Goal: Information Seeking & Learning: Learn about a topic

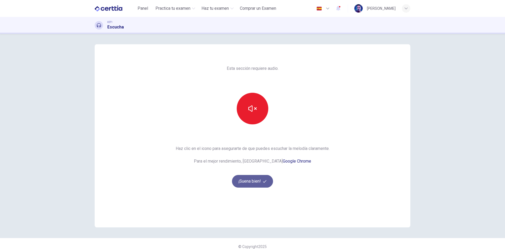
click at [251, 179] on button "¡Suena bien!" at bounding box center [252, 181] width 41 height 13
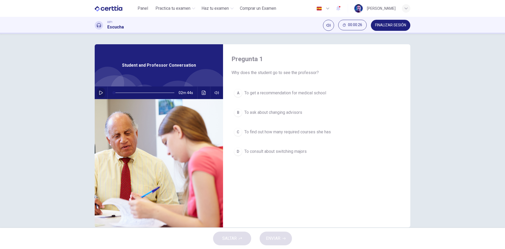
click at [99, 92] on icon "button" at bounding box center [101, 92] width 4 height 4
type input "*"
click at [142, 91] on span at bounding box center [144, 92] width 61 height 7
type input "*"
click at [276, 114] on span "To ask about changing advisors" at bounding box center [273, 112] width 58 height 6
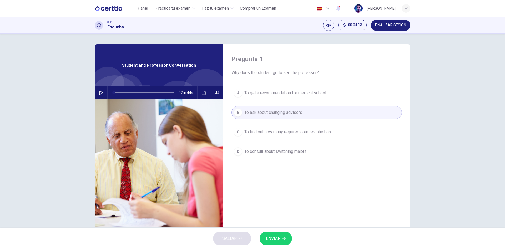
click at [268, 233] on button "ENVIAR" at bounding box center [276, 238] width 32 height 14
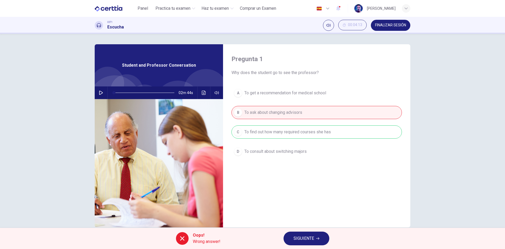
click at [283, 133] on div "A To get a recommendation for medical school B To ask about changing advisors C…" at bounding box center [317, 127] width 170 height 82
click at [308, 239] on span "SIGUIENTE" at bounding box center [304, 237] width 21 height 7
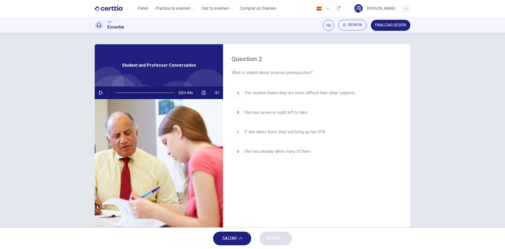
click at [296, 97] on button "A The student thinks they are more difficult than other subjects" at bounding box center [317, 92] width 170 height 13
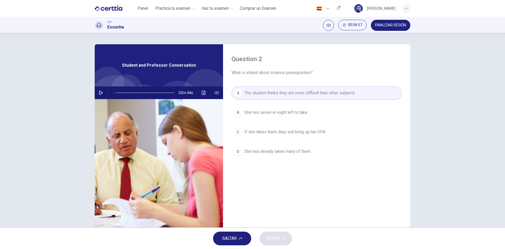
click at [291, 112] on span "She has seven or eight left to take" at bounding box center [275, 112] width 63 height 6
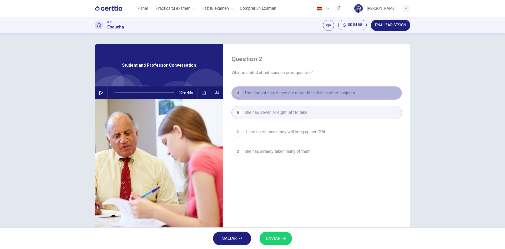
click at [284, 98] on button "A The student thinks they are more difficult than other subjects" at bounding box center [317, 92] width 170 height 13
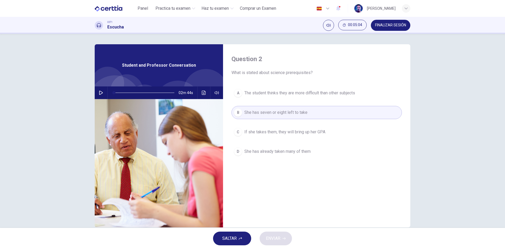
click at [308, 90] on span "The student thinks they are more difficult than other subjects" at bounding box center [299, 93] width 111 height 6
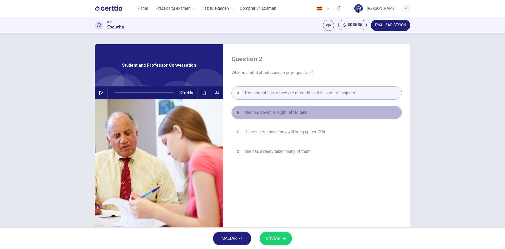
click at [299, 107] on button "B She has seven or eight left to take" at bounding box center [317, 112] width 170 height 13
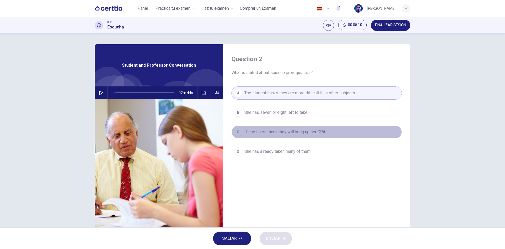
click at [294, 134] on span "If she takes them, they will bring up her GPA" at bounding box center [284, 132] width 81 height 6
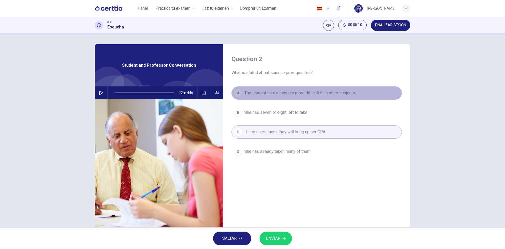
click at [314, 95] on span "The student thinks they are more difficult than other subjects" at bounding box center [299, 93] width 111 height 6
click at [332, 94] on span "The student thinks they are more difficult than other subjects" at bounding box center [299, 93] width 111 height 6
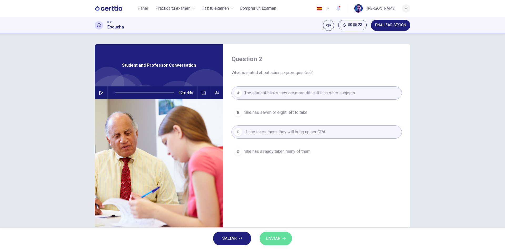
click at [280, 237] on span "ENVIAR" at bounding box center [273, 237] width 14 height 7
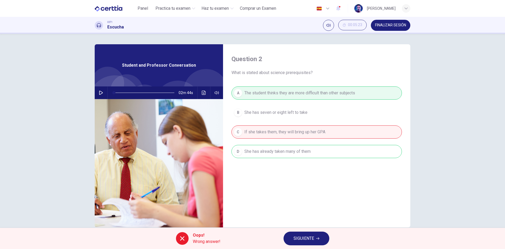
click at [283, 148] on div "A The student thinks they are more difficult than other subjects B She has seve…" at bounding box center [317, 127] width 170 height 82
click at [312, 237] on span "SIGUIENTE" at bounding box center [304, 237] width 21 height 7
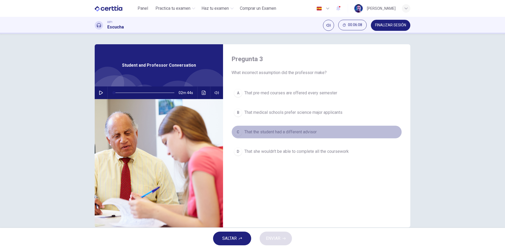
click at [276, 135] on span "That the student had a different advisor" at bounding box center [280, 132] width 72 height 6
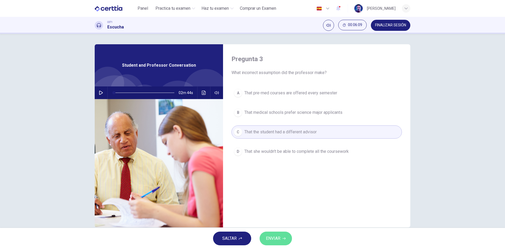
click at [284, 238] on icon "button" at bounding box center [284, 238] width 3 height 2
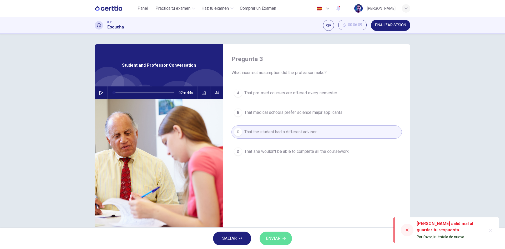
click at [284, 238] on icon "button" at bounding box center [284, 238] width 3 height 3
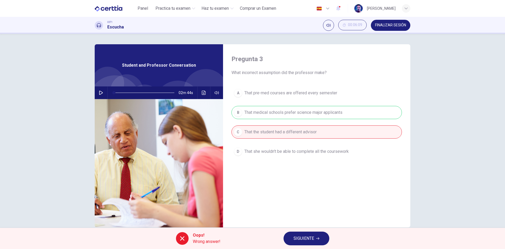
click at [287, 114] on div "A That pre-med courses are offered every semester B That medical schools prefer…" at bounding box center [317, 127] width 170 height 82
click at [304, 230] on div "Oops! Wrong answer! SIGUIENTE" at bounding box center [252, 238] width 505 height 21
click at [307, 239] on span "SIGUIENTE" at bounding box center [304, 237] width 21 height 7
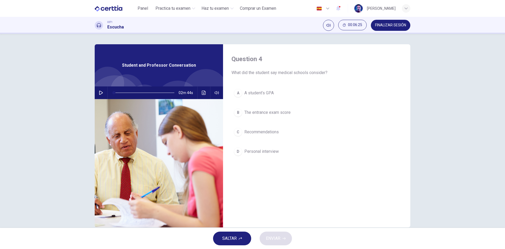
click at [262, 94] on span "A student’s GPA" at bounding box center [258, 93] width 29 height 6
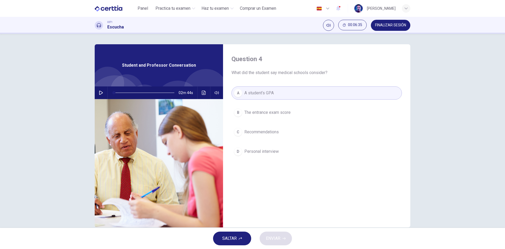
click at [273, 111] on span "The entrance exam score" at bounding box center [267, 112] width 46 height 6
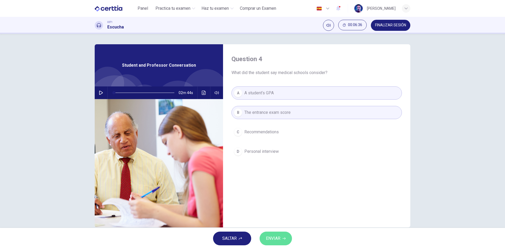
click at [284, 240] on button "ENVIAR" at bounding box center [276, 238] width 32 height 14
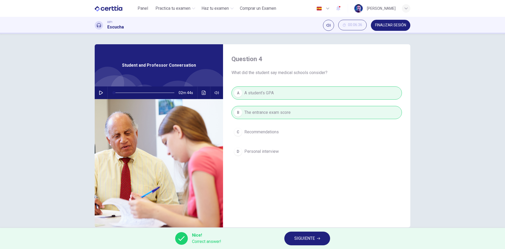
click at [306, 237] on span "SIGUIENTE" at bounding box center [304, 237] width 21 height 7
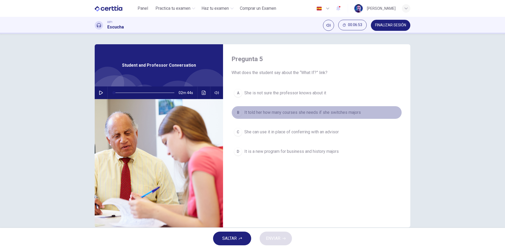
click at [272, 112] on span "It told her how many courses she needs if she switches majors" at bounding box center [302, 112] width 117 height 6
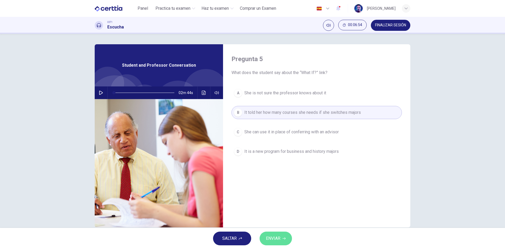
click at [286, 237] on icon "button" at bounding box center [284, 238] width 3 height 3
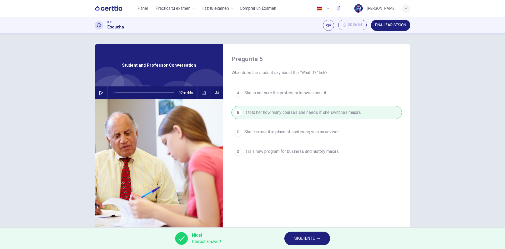
click at [315, 238] on button "SIGUIENTE" at bounding box center [307, 238] width 46 height 14
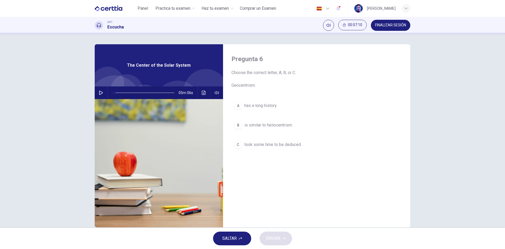
click at [270, 105] on span "has a long history." at bounding box center [260, 105] width 33 height 6
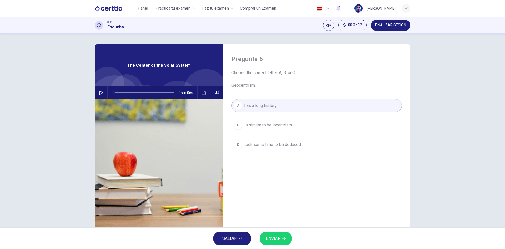
click at [95, 93] on div "05m 06s" at bounding box center [159, 92] width 128 height 13
click at [99, 93] on icon "button" at bounding box center [101, 92] width 4 height 4
click at [271, 235] on span "ENVIAR" at bounding box center [273, 237] width 14 height 7
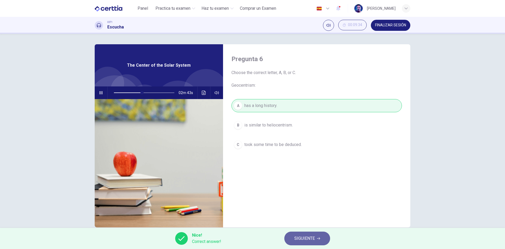
click at [313, 235] on span "SIGUIENTE" at bounding box center [304, 237] width 21 height 7
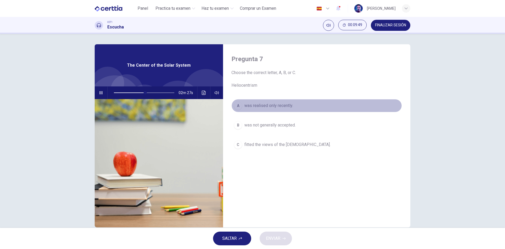
click at [272, 107] on span "was realised only recently." at bounding box center [268, 105] width 49 height 6
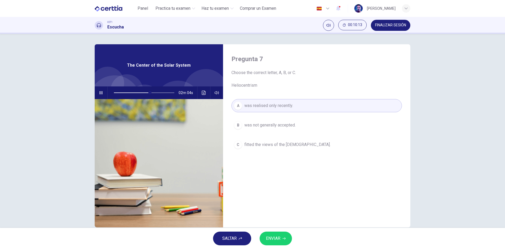
click at [283, 240] on button "ENVIAR" at bounding box center [276, 238] width 32 height 14
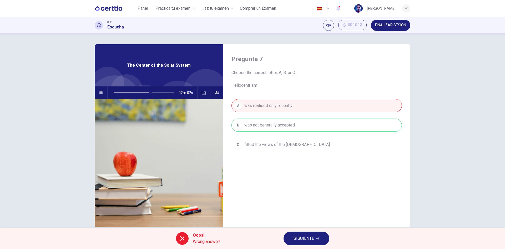
click at [278, 125] on div "A was realised only recently. B was not generally accepted. C fitted the views …" at bounding box center [317, 130] width 170 height 63
click at [315, 240] on button "SIGUIENTE" at bounding box center [307, 238] width 46 height 14
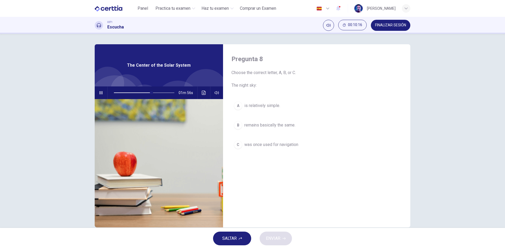
drag, startPoint x: 239, startPoint y: 239, endPoint x: 263, endPoint y: 191, distance: 53.1
click at [261, 192] on div "Panel Practica tu examen Haz tu examen Comprar un Examen Español ** ​ Manuel Ló…" at bounding box center [252, 124] width 505 height 249
click at [118, 91] on span at bounding box center [144, 92] width 61 height 7
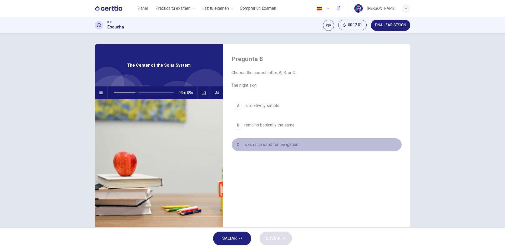
click at [265, 144] on span "was once used for navigation" at bounding box center [271, 144] width 54 height 6
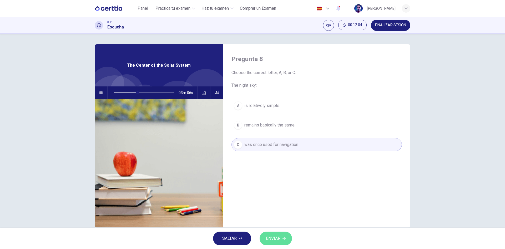
click at [280, 239] on span "ENVIAR" at bounding box center [273, 237] width 14 height 7
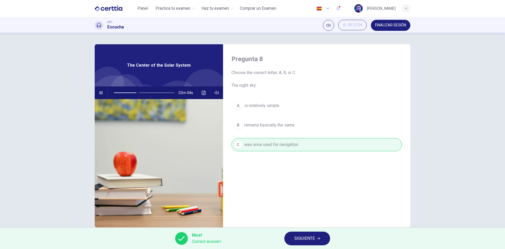
type input "**"
click at [315, 239] on button "SIGUIENTE" at bounding box center [307, 238] width 46 height 14
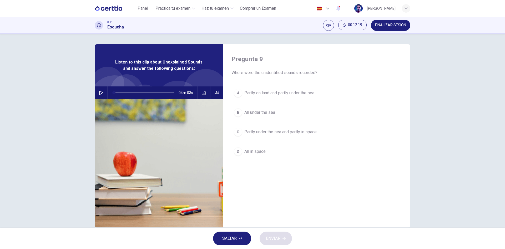
click at [99, 93] on icon "button" at bounding box center [101, 92] width 4 height 4
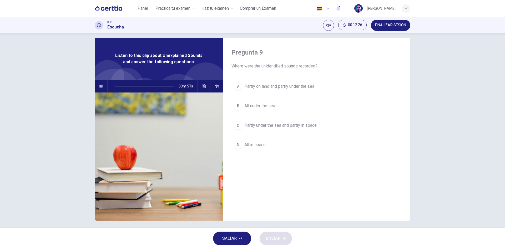
scroll to position [10, 0]
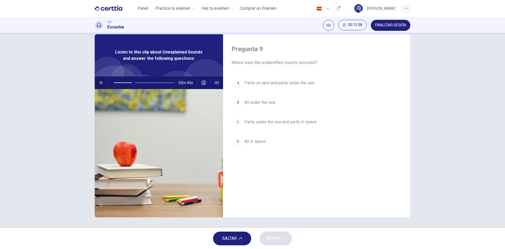
click at [99, 83] on icon "button" at bounding box center [100, 82] width 3 height 3
click at [118, 80] on span at bounding box center [144, 82] width 61 height 7
click at [99, 82] on icon "button" at bounding box center [101, 82] width 4 height 4
click at [253, 142] on span "All in space" at bounding box center [254, 141] width 21 height 6
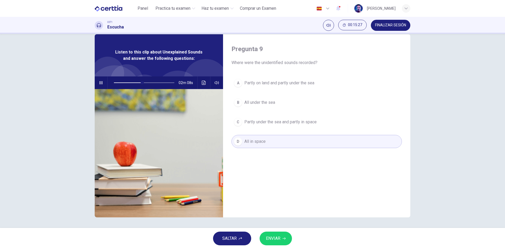
click at [293, 79] on button "A Partly on land and partly under the sea" at bounding box center [317, 82] width 170 height 13
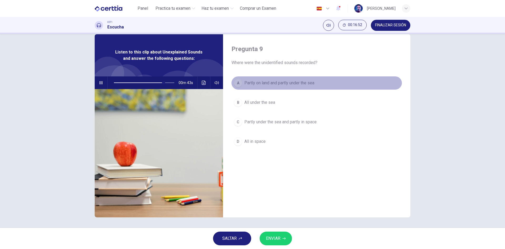
click at [275, 85] on span "Partly on land and partly under the sea" at bounding box center [279, 83] width 70 height 6
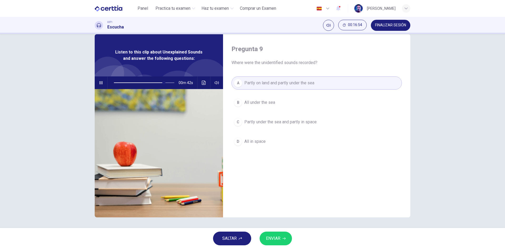
click at [274, 242] on button "ENVIAR" at bounding box center [276, 238] width 32 height 14
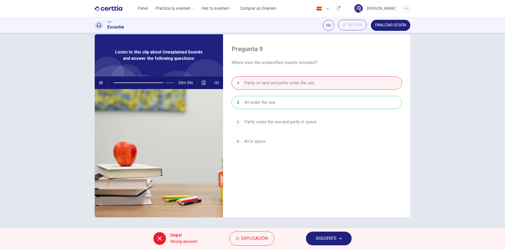
click at [271, 101] on div "A Partly on land and partly under the sea B All under the sea C Partly under th…" at bounding box center [317, 117] width 170 height 82
click at [335, 235] on span "SIGUIENTE" at bounding box center [326, 237] width 21 height 7
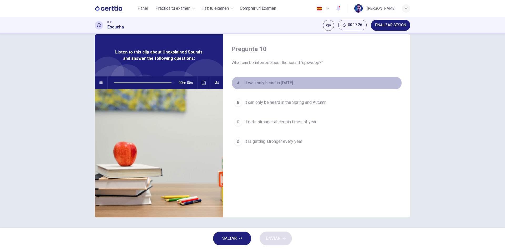
click at [287, 81] on span "It was only heard in 1991" at bounding box center [268, 83] width 49 height 6
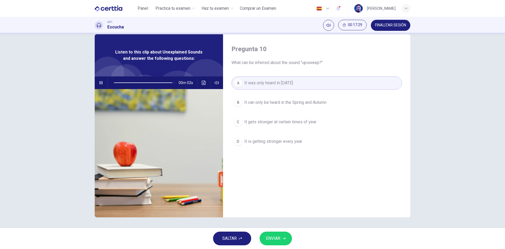
click at [153, 82] on span at bounding box center [144, 82] width 61 height 7
click at [283, 234] on button "ENVIAR" at bounding box center [276, 238] width 32 height 14
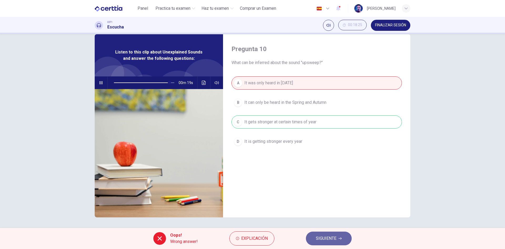
click at [328, 237] on span "SIGUIENTE" at bounding box center [326, 237] width 21 height 7
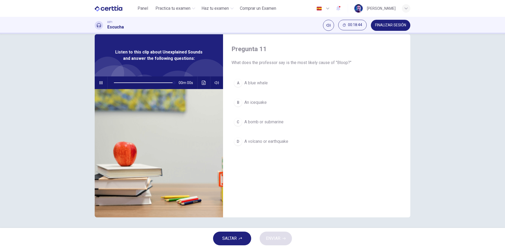
type input "*"
click at [262, 103] on span "An icequake" at bounding box center [255, 102] width 22 height 6
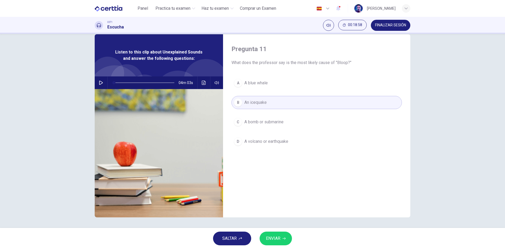
click at [290, 242] on button "ENVIAR" at bounding box center [276, 238] width 32 height 14
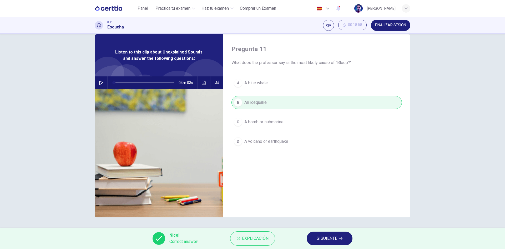
click at [328, 233] on button "SIGUIENTE" at bounding box center [330, 238] width 46 height 14
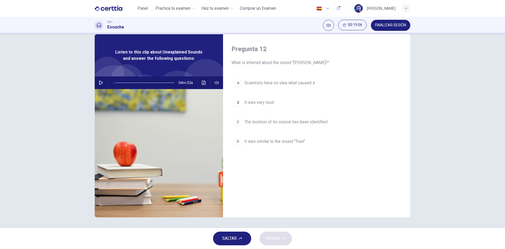
click at [276, 144] on button "D It was similar to the sound "Train"" at bounding box center [317, 141] width 170 height 13
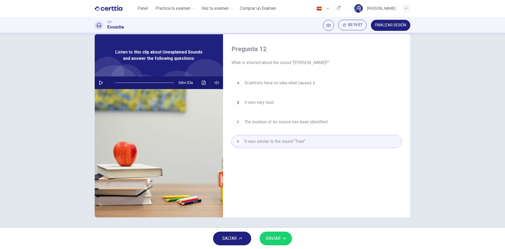
click at [284, 239] on icon "button" at bounding box center [284, 238] width 3 height 3
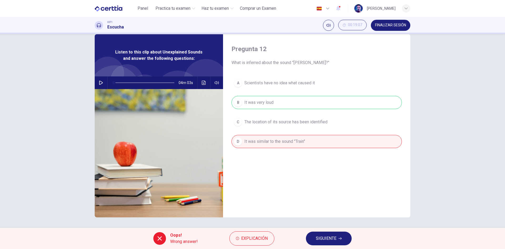
click at [326, 245] on button "SIGUIENTE" at bounding box center [329, 238] width 46 height 14
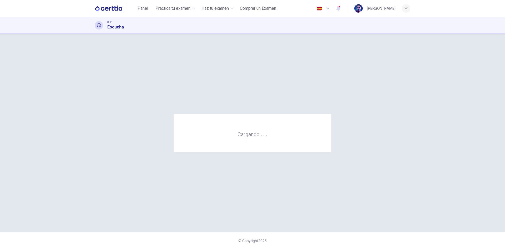
scroll to position [0, 0]
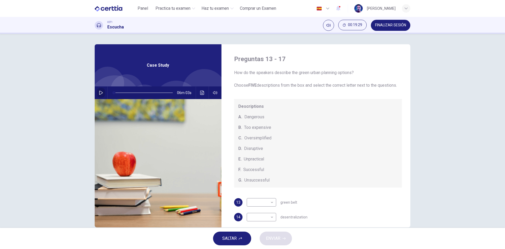
click at [101, 93] on icon "button" at bounding box center [101, 92] width 4 height 4
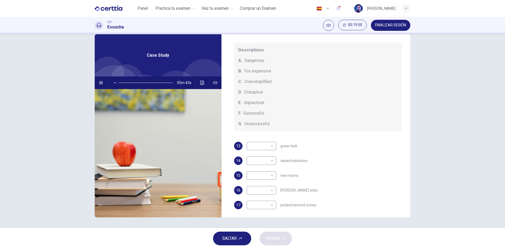
scroll to position [53, 0]
click at [269, 146] on body "Este sitio utiliza cookies, como se explica en nuestra Política de Privacidad .…" at bounding box center [252, 124] width 505 height 249
click at [269, 146] on div at bounding box center [252, 124] width 505 height 249
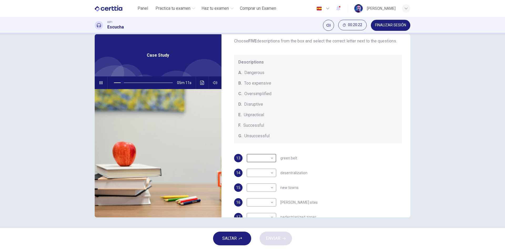
scroll to position [55, 0]
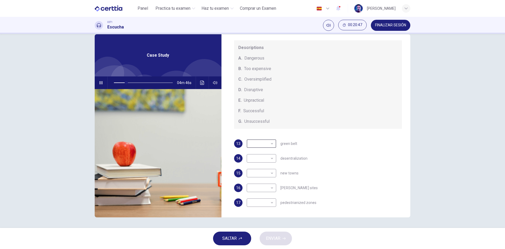
click at [118, 82] on span at bounding box center [143, 82] width 59 height 7
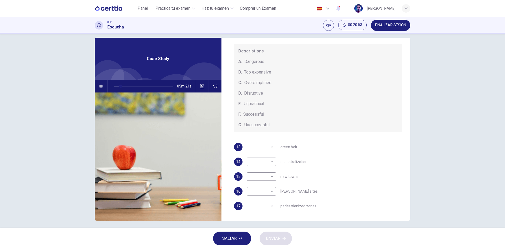
scroll to position [10, 0]
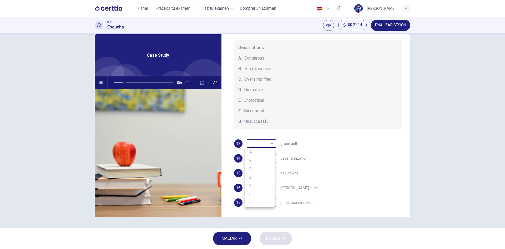
click at [266, 142] on body "Este sitio utiliza cookies, como se explica en nuestra Política de Privacidad .…" at bounding box center [252, 124] width 505 height 249
click at [323, 145] on div at bounding box center [252, 124] width 505 height 249
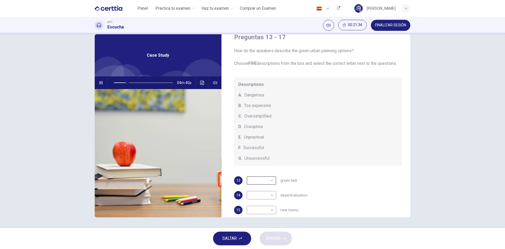
scroll to position [0, 0]
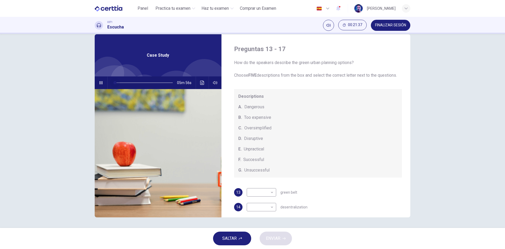
drag, startPoint x: 123, startPoint y: 84, endPoint x: 107, endPoint y: 83, distance: 15.8
click at [113, 83] on span at bounding box center [114, 82] width 3 height 3
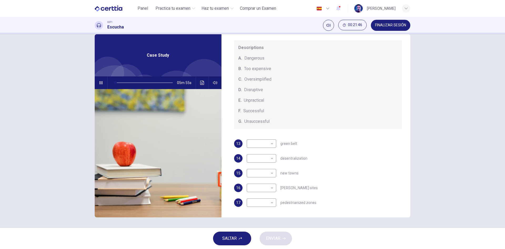
scroll to position [55, 0]
click at [267, 148] on body "Este sitio utiliza cookies, como se explica en nuestra Política de Privacidad .…" at bounding box center [252, 124] width 505 height 249
type input "**"
click at [260, 195] on li "F" at bounding box center [259, 194] width 29 height 8
type input "*"
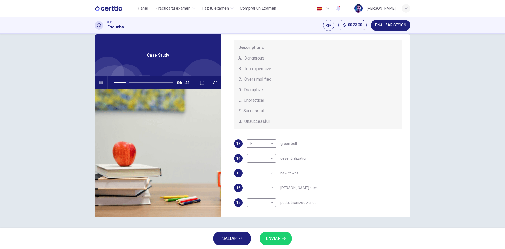
click at [334, 168] on div "13 F * ​ green belt 14 ​ ​ desentralization 15 ​ ​ new towns 16 ​ ​ brownfield …" at bounding box center [318, 178] width 168 height 78
click at [124, 81] on span at bounding box center [124, 82] width 3 height 3
click at [266, 174] on body "Este sitio utiliza cookies, como se explica en nuestra Política de Privacidad .…" at bounding box center [252, 124] width 505 height 249
click at [265, 171] on div at bounding box center [252, 124] width 505 height 249
click at [330, 187] on div "16 ​ ​ brownfield sites" at bounding box center [318, 187] width 168 height 8
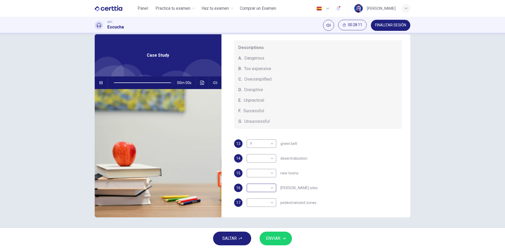
type input "*"
click at [271, 160] on body "Este sitio utiliza cookies, como se explica en nuestra Política de Privacidad .…" at bounding box center [252, 124] width 505 height 249
click at [262, 181] on li "C" at bounding box center [259, 183] width 29 height 8
type input "*"
click at [272, 190] on body "Este sitio utiliza cookies, como se explica en nuestra Política de Privacidad .…" at bounding box center [252, 124] width 505 height 249
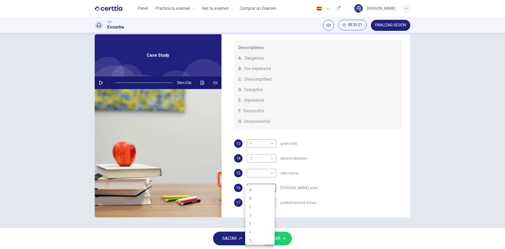
click at [274, 182] on div at bounding box center [252, 124] width 505 height 249
click at [265, 202] on body "Este sitio utiliza cookies, como se explica en nuestra Política de Privacidad .…" at bounding box center [252, 124] width 505 height 249
click at [263, 188] on li "A" at bounding box center [259, 189] width 29 height 8
type input "*"
click at [266, 177] on body "Este sitio utiliza cookies, como se explica en nuestra Política de Privacidad .…" at bounding box center [252, 124] width 505 height 249
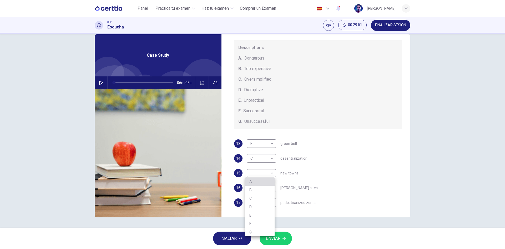
click at [248, 180] on li "A" at bounding box center [259, 181] width 29 height 8
type input "*"
click at [272, 189] on body "Este sitio utiliza cookies, como se explica en nuestra Política de Privacidad .…" at bounding box center [252, 124] width 505 height 249
click at [258, 224] on li "E" at bounding box center [259, 223] width 29 height 8
type input "*"
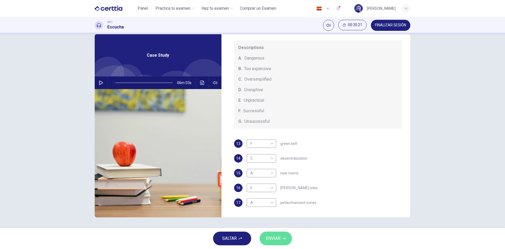
click at [284, 238] on icon "button" at bounding box center [284, 238] width 3 height 3
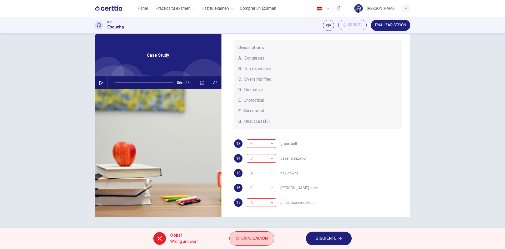
click at [260, 234] on button "Explicación" at bounding box center [251, 238] width 45 height 14
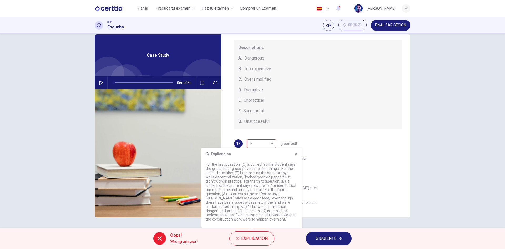
drag, startPoint x: 258, startPoint y: 152, endPoint x: 195, endPoint y: 143, distance: 62.7
click at [195, 143] on body "Este sitio utiliza cookies, como se explica en nuestra Política de Privacidad .…" at bounding box center [252, 124] width 505 height 249
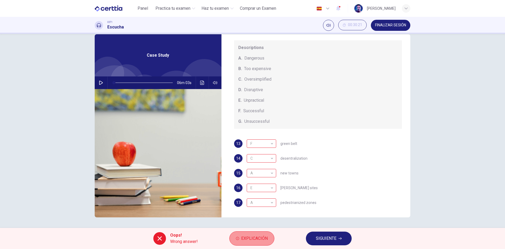
click at [260, 238] on span "Explicación" at bounding box center [254, 237] width 27 height 7
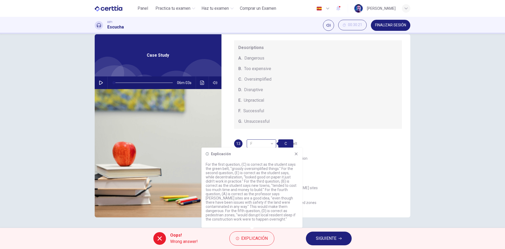
click at [269, 140] on div "F" at bounding box center [261, 143] width 28 height 15
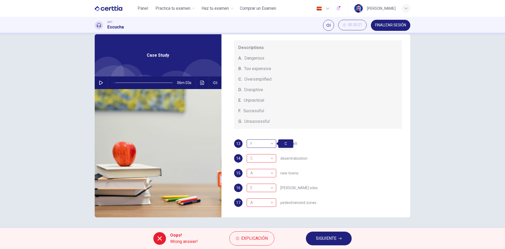
click at [269, 145] on div "F" at bounding box center [261, 143] width 28 height 15
click at [268, 146] on div "F" at bounding box center [261, 143] width 28 height 15
click at [271, 144] on div "F" at bounding box center [261, 143] width 28 height 15
click at [272, 160] on div "C" at bounding box center [261, 158] width 28 height 15
click at [262, 174] on div "A" at bounding box center [261, 172] width 28 height 15
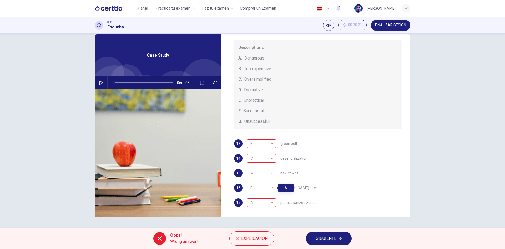
click at [262, 189] on div "E" at bounding box center [261, 187] width 28 height 15
click at [265, 210] on div "A" at bounding box center [261, 202] width 28 height 15
click at [263, 146] on div "F" at bounding box center [261, 143] width 28 height 15
click at [266, 146] on div "F" at bounding box center [261, 143] width 28 height 15
click at [317, 233] on button "SIGUIENTE" at bounding box center [329, 238] width 46 height 14
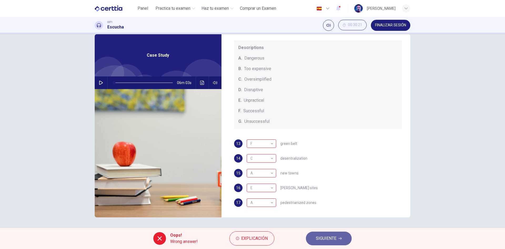
scroll to position [0, 0]
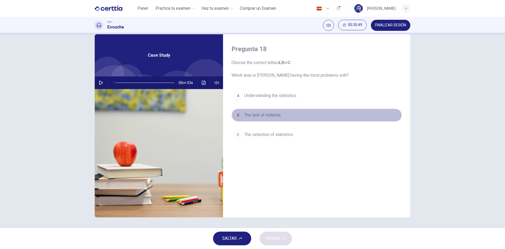
click at [278, 116] on span "The lack of material." at bounding box center [262, 115] width 37 height 6
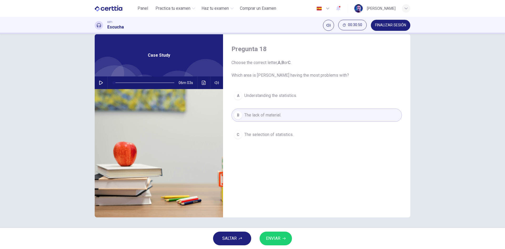
click at [285, 239] on icon "button" at bounding box center [284, 238] width 3 height 3
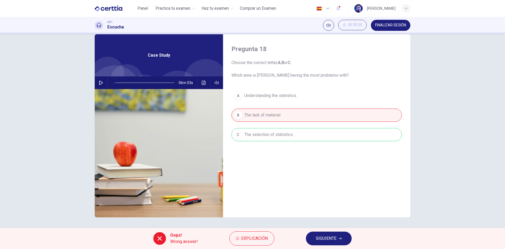
click at [319, 230] on div "Oops! Wrong answer! Explicación SIGUIENTE" at bounding box center [252, 238] width 505 height 21
click at [322, 233] on button "SIGUIENTE" at bounding box center [329, 238] width 46 height 14
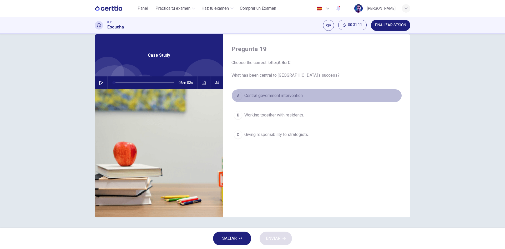
click at [245, 97] on span "Central government intervention." at bounding box center [273, 95] width 59 height 6
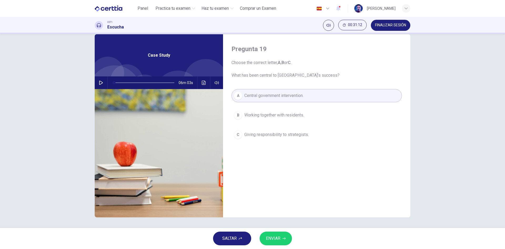
click at [277, 244] on button "ENVIAR" at bounding box center [276, 238] width 32 height 14
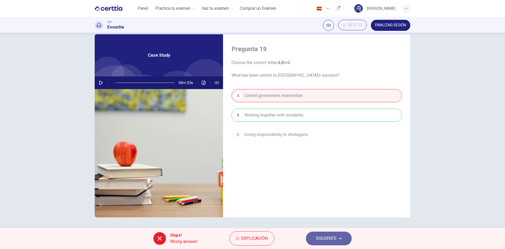
click at [328, 238] on span "SIGUIENTE" at bounding box center [326, 237] width 21 height 7
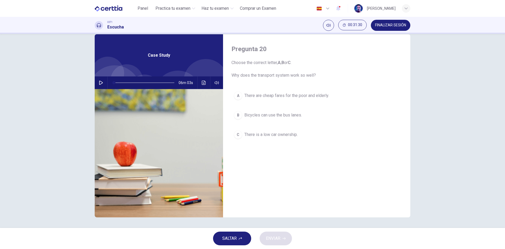
click at [240, 115] on div "B" at bounding box center [238, 115] width 8 height 8
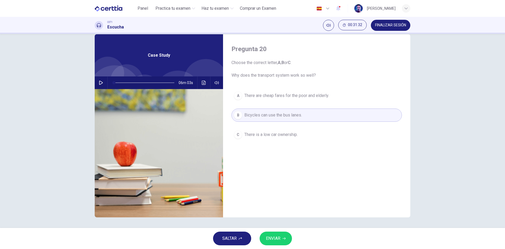
click at [251, 132] on span "There is a low car ownership." at bounding box center [270, 134] width 53 height 6
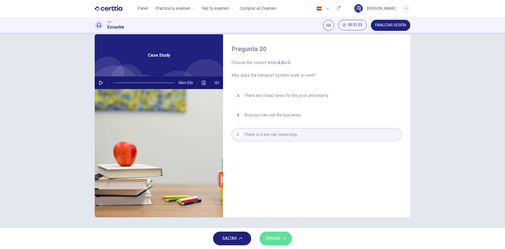
click at [274, 240] on span "ENVIAR" at bounding box center [273, 237] width 14 height 7
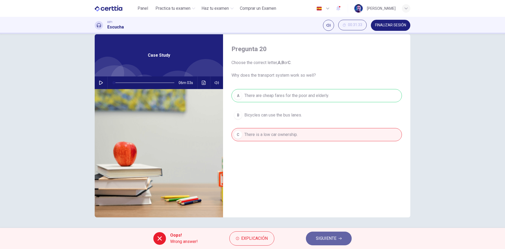
click at [345, 236] on button "SIGUIENTE" at bounding box center [329, 238] width 46 height 14
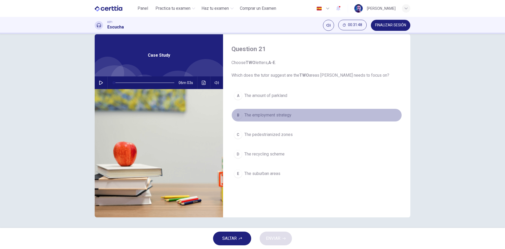
click at [276, 118] on span "The employment strategy" at bounding box center [267, 115] width 47 height 6
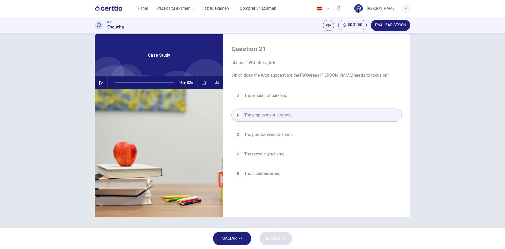
drag, startPoint x: 279, startPoint y: 154, endPoint x: 282, endPoint y: 178, distance: 23.6
click at [279, 156] on span "The recycling scheme" at bounding box center [264, 154] width 40 height 6
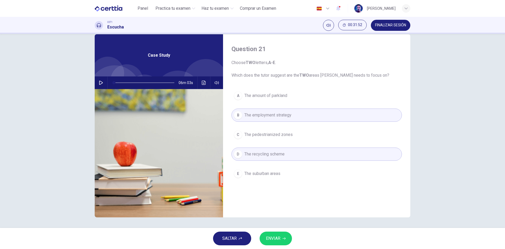
click at [283, 239] on icon "button" at bounding box center [284, 238] width 3 height 3
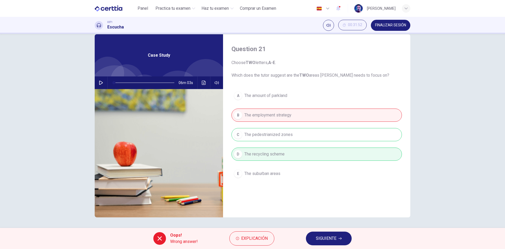
click at [327, 230] on div "Oops! Wrong answer! Explicación SIGUIENTE" at bounding box center [252, 238] width 505 height 21
click at [325, 236] on span "SIGUIENTE" at bounding box center [326, 237] width 21 height 7
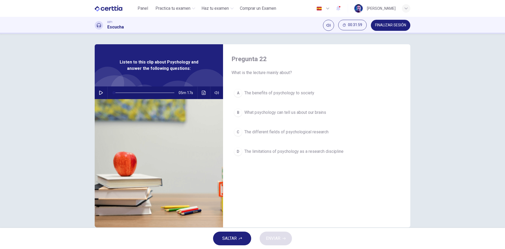
click at [99, 94] on icon "button" at bounding box center [101, 92] width 4 height 4
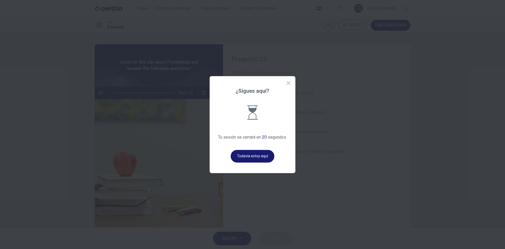
click at [261, 157] on button "Todavía estoy aquí" at bounding box center [253, 156] width 44 height 13
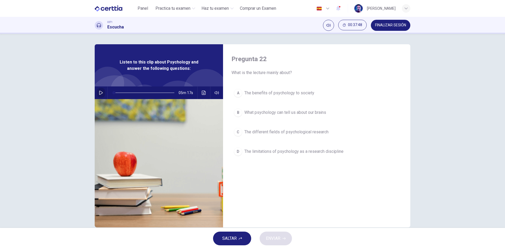
click at [99, 92] on icon "button" at bounding box center [101, 92] width 4 height 4
click at [149, 91] on span at bounding box center [144, 92] width 61 height 7
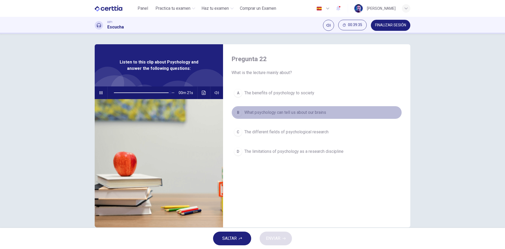
click at [312, 110] on span "What psychology can tell us about our brains" at bounding box center [285, 112] width 82 height 6
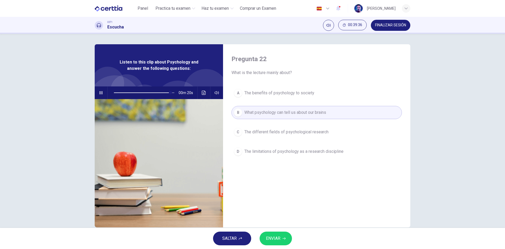
click at [283, 238] on icon "button" at bounding box center [284, 238] width 3 height 3
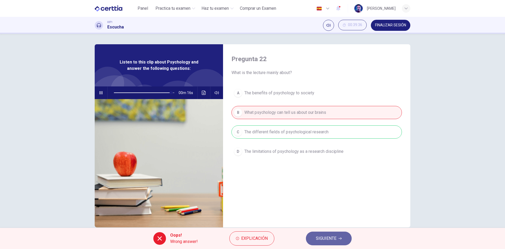
click at [327, 238] on span "SIGUIENTE" at bounding box center [326, 237] width 21 height 7
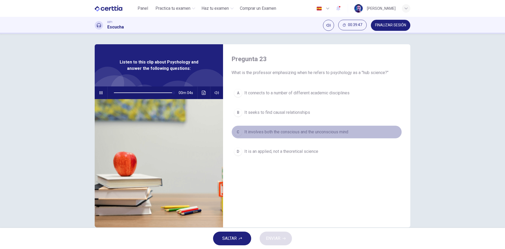
click at [339, 130] on span "It involves both the conscious and the unconscious mind" at bounding box center [296, 132] width 104 height 6
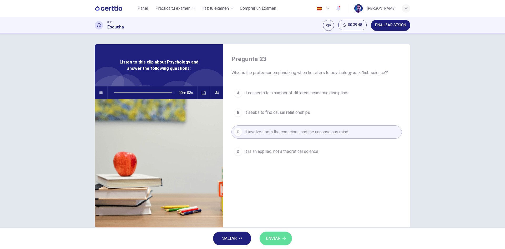
drag, startPoint x: 281, startPoint y: 232, endPoint x: 281, endPoint y: 234, distance: 2.9
click at [281, 232] on button "ENVIAR" at bounding box center [276, 238] width 32 height 14
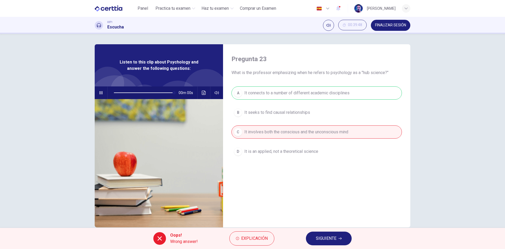
type input "*"
click at [336, 232] on button "SIGUIENTE" at bounding box center [329, 238] width 46 height 14
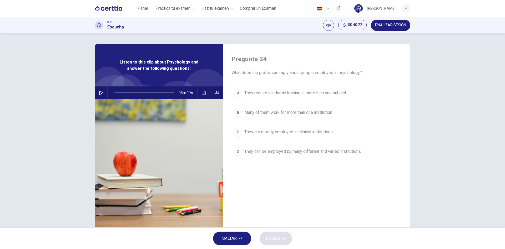
click at [307, 128] on button "C They are mostly employed in clinical institutions" at bounding box center [317, 131] width 170 height 13
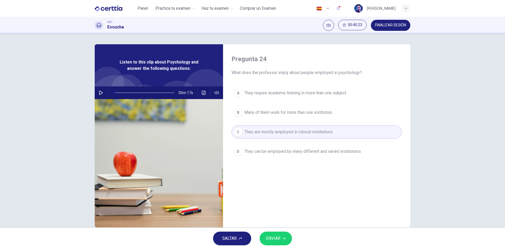
click at [280, 234] on button "ENVIAR" at bounding box center [276, 238] width 32 height 14
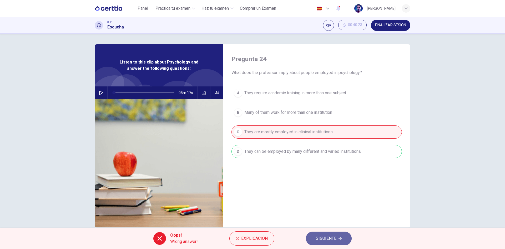
click at [335, 236] on span "SIGUIENTE" at bounding box center [326, 237] width 21 height 7
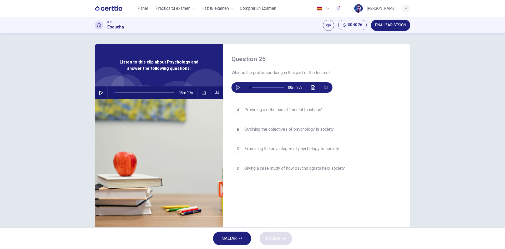
click at [234, 83] on button "button" at bounding box center [238, 87] width 8 height 11
type input "*"
click at [290, 171] on span "Giving a case study of how psychologists help society" at bounding box center [294, 168] width 100 height 6
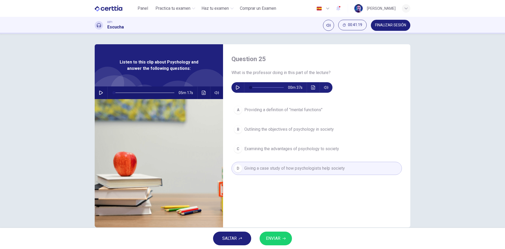
click at [286, 114] on button "A Providing a definition of "mental functions"" at bounding box center [317, 109] width 170 height 13
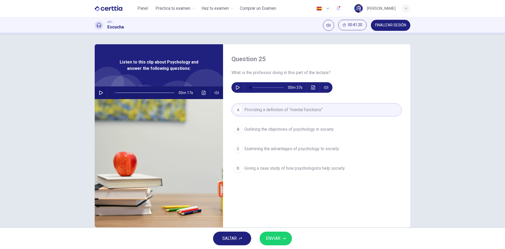
click at [279, 246] on div "SALTAR ENVIAR" at bounding box center [252, 238] width 505 height 21
click at [281, 242] on button "ENVIAR" at bounding box center [276, 238] width 32 height 14
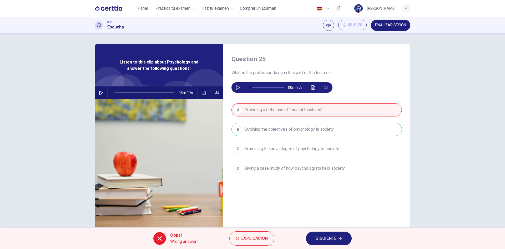
click at [330, 238] on span "SIGUIENTE" at bounding box center [326, 237] width 21 height 7
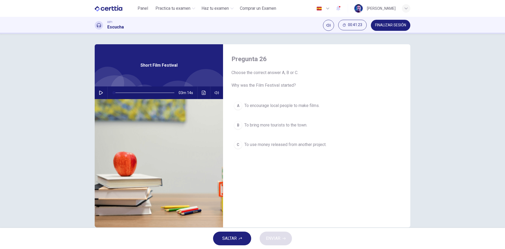
click at [102, 94] on button "button" at bounding box center [101, 92] width 8 height 13
click at [99, 92] on icon "button" at bounding box center [101, 92] width 4 height 4
click at [99, 93] on icon "button" at bounding box center [101, 92] width 4 height 4
click at [95, 93] on div "02m 30s" at bounding box center [159, 92] width 128 height 13
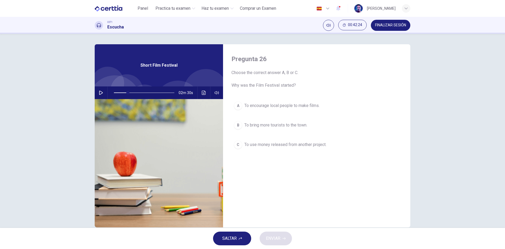
click at [97, 94] on button "button" at bounding box center [101, 92] width 8 height 13
click at [254, 107] on span "To encourage local people to make films." at bounding box center [281, 105] width 75 height 6
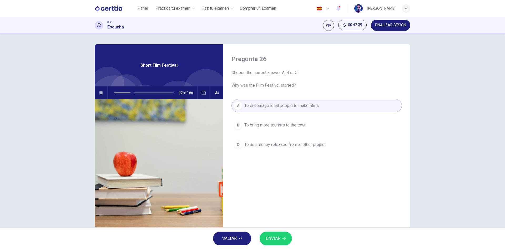
click at [282, 238] on button "ENVIAR" at bounding box center [276, 238] width 32 height 14
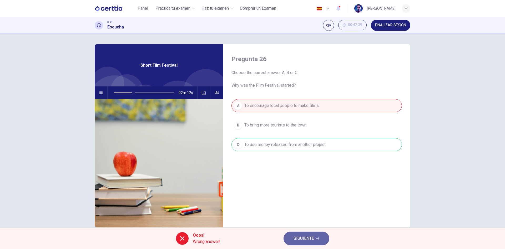
click at [312, 236] on span "SIGUIENTE" at bounding box center [304, 237] width 21 height 7
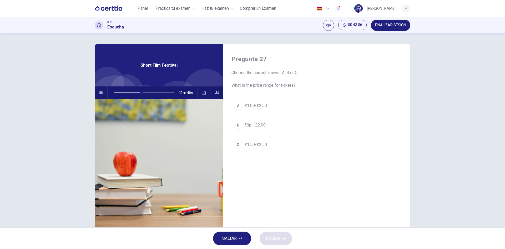
click at [235, 108] on div "A" at bounding box center [238, 105] width 8 height 8
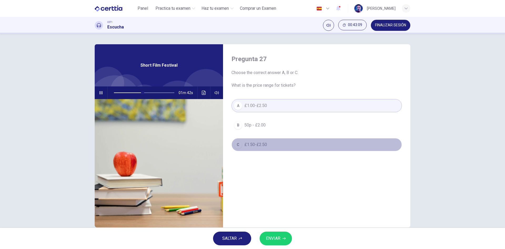
click at [247, 145] on span "£1.50-£2.50" at bounding box center [255, 144] width 23 height 6
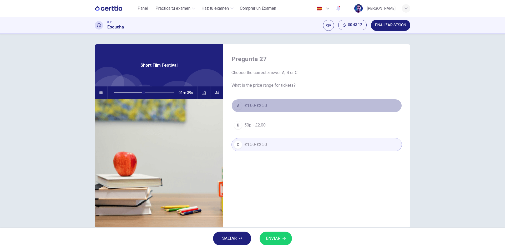
click at [263, 103] on span "£1.00-£2.50" at bounding box center [255, 105] width 23 height 6
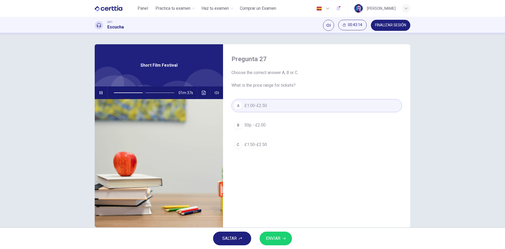
click at [260, 123] on span "50p - £2.00" at bounding box center [254, 125] width 21 height 6
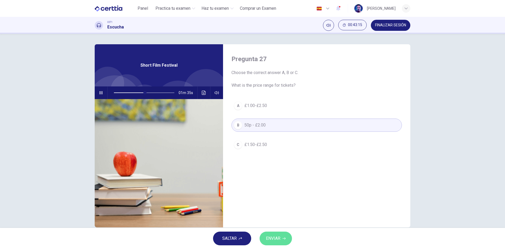
click at [277, 234] on button "ENVIAR" at bounding box center [276, 238] width 32 height 14
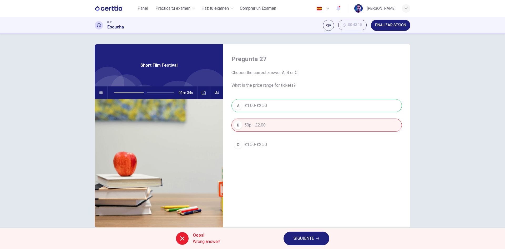
click at [281, 105] on div "A £1.00-£2.50 B 50p - £2.00 C £1.50-£2.50" at bounding box center [317, 130] width 170 height 63
click at [311, 235] on span "SIGUIENTE" at bounding box center [304, 237] width 21 height 7
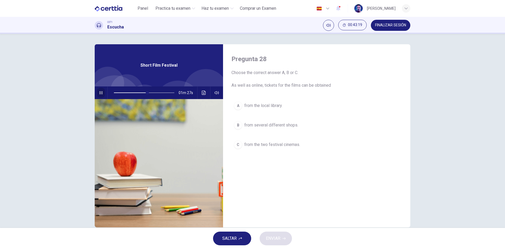
click at [100, 92] on icon "button" at bounding box center [101, 92] width 4 height 4
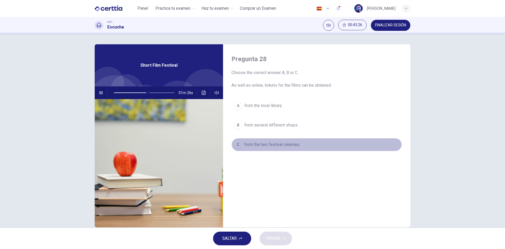
click at [271, 144] on span "from the two festival cinemas." at bounding box center [272, 144] width 56 height 6
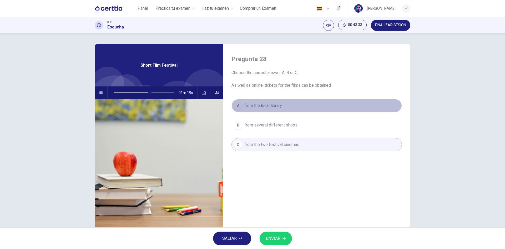
click at [272, 105] on span "from the local library." at bounding box center [263, 105] width 38 height 6
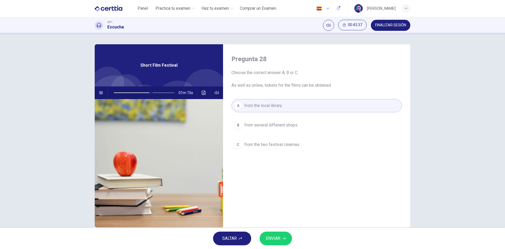
click at [265, 127] on span "from several different shops." at bounding box center [271, 125] width 54 height 6
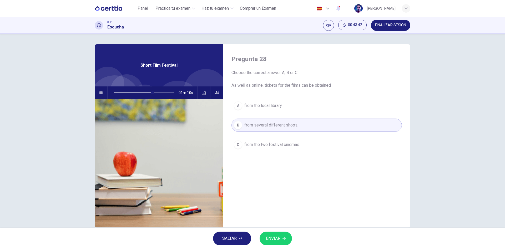
click at [100, 92] on icon "button" at bounding box center [100, 92] width 3 height 3
click at [281, 233] on button "ENVIAR" at bounding box center [276, 238] width 32 height 14
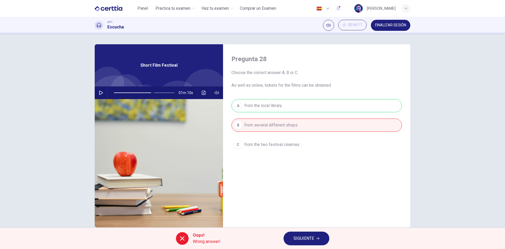
click at [276, 109] on div "A from the local library. B from several different shops. C from the two festiv…" at bounding box center [317, 130] width 170 height 63
click at [304, 240] on span "SIGUIENTE" at bounding box center [304, 237] width 21 height 7
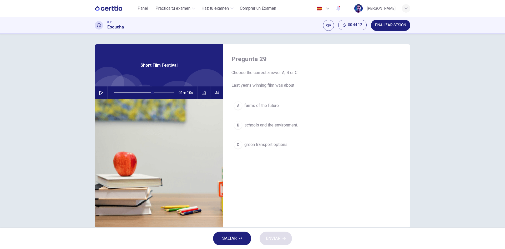
click at [99, 92] on icon "button" at bounding box center [101, 92] width 4 height 4
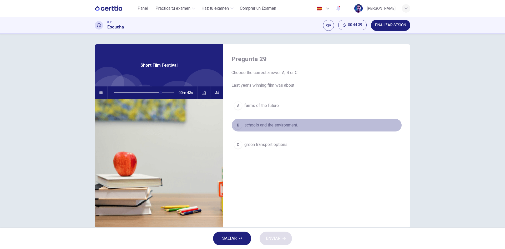
click at [266, 125] on span "schools and the environment." at bounding box center [271, 125] width 54 height 6
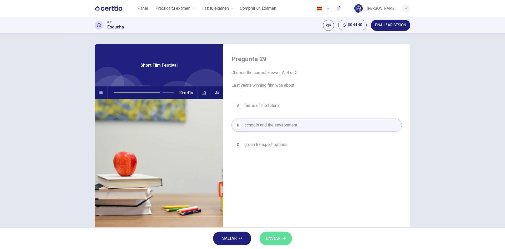
click at [283, 236] on button "ENVIAR" at bounding box center [276, 238] width 32 height 14
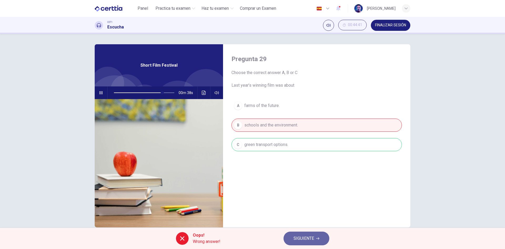
click at [306, 235] on span "SIGUIENTE" at bounding box center [304, 237] width 21 height 7
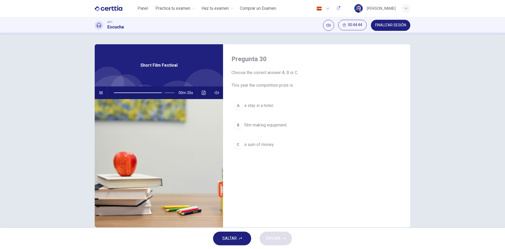
click at [155, 92] on span at bounding box center [144, 92] width 61 height 7
click at [101, 91] on icon "button" at bounding box center [101, 92] width 4 height 4
click at [100, 91] on icon "button" at bounding box center [101, 92] width 4 height 4
click at [100, 92] on icon "button" at bounding box center [101, 92] width 4 height 4
click at [163, 92] on span at bounding box center [144, 92] width 61 height 7
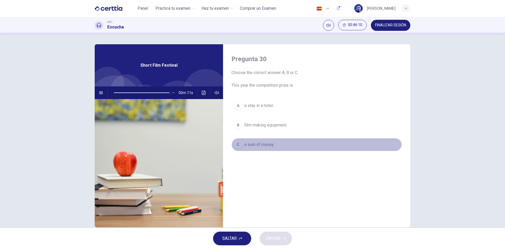
click at [267, 147] on span "a sum of money." at bounding box center [259, 144] width 30 height 6
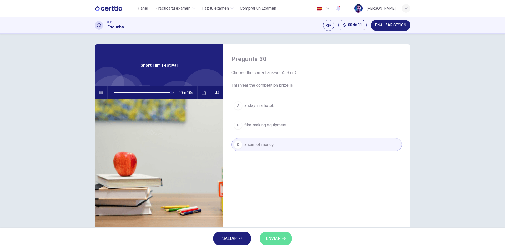
click at [285, 238] on icon "button" at bounding box center [284, 238] width 3 height 3
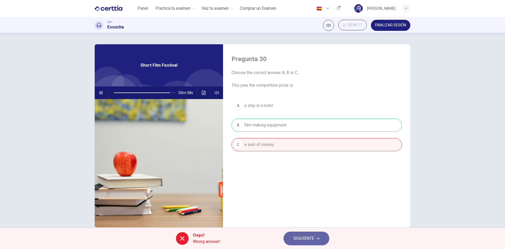
click at [315, 234] on button "SIGUIENTE" at bounding box center [307, 238] width 46 height 14
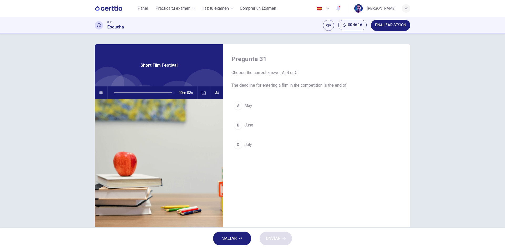
click at [251, 139] on button "C July" at bounding box center [317, 144] width 170 height 13
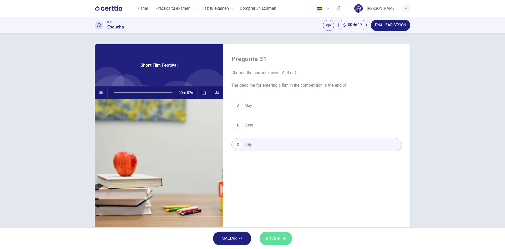
click at [279, 238] on span "ENVIAR" at bounding box center [273, 237] width 14 height 7
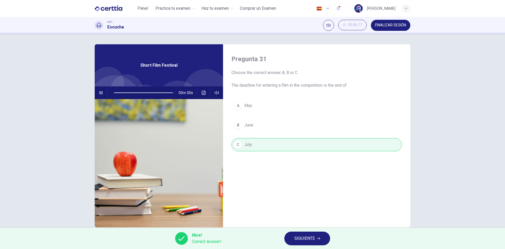
type input "*"
click at [310, 235] on span "SIGUIENTE" at bounding box center [304, 237] width 21 height 7
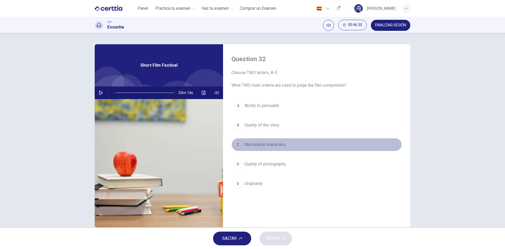
click at [273, 143] on span "Memorable characters." at bounding box center [265, 144] width 42 height 6
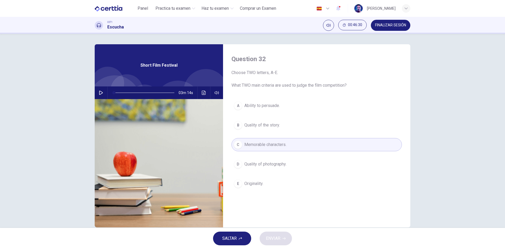
click at [277, 119] on button "B Quality of the story." at bounding box center [317, 124] width 170 height 13
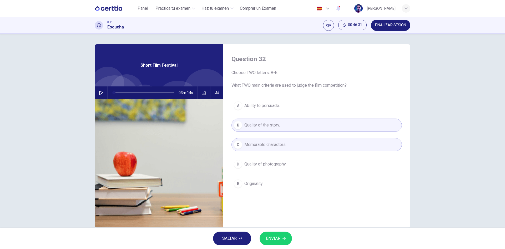
click at [282, 236] on button "ENVIAR" at bounding box center [276, 238] width 32 height 14
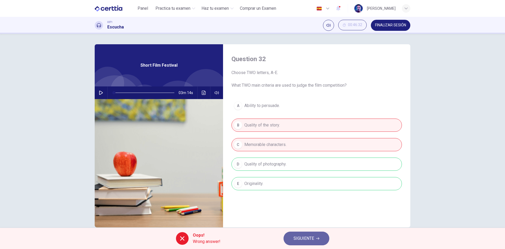
click at [300, 235] on span "SIGUIENTE" at bounding box center [304, 237] width 21 height 7
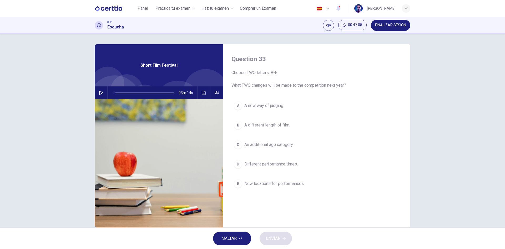
click at [309, 60] on div "Question 33 Choose TWO letters, A-E. What TWO changes will be made to the compe…" at bounding box center [317, 72] width 170 height 34
click at [284, 110] on button "A A new way of judging." at bounding box center [317, 105] width 170 height 13
click at [290, 128] on button "B A different length of film." at bounding box center [317, 124] width 170 height 13
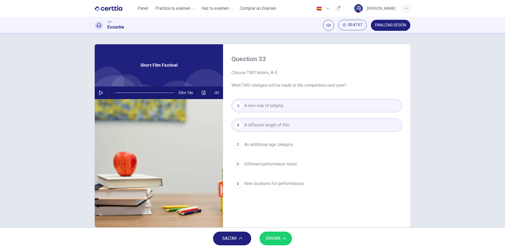
click at [283, 234] on button "ENVIAR" at bounding box center [276, 238] width 32 height 14
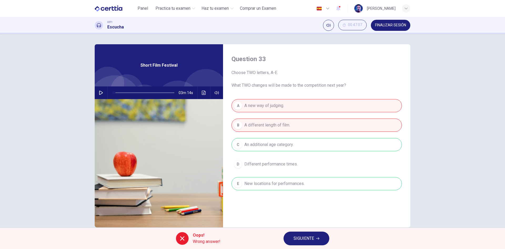
click at [311, 235] on span "SIGUIENTE" at bounding box center [304, 237] width 21 height 7
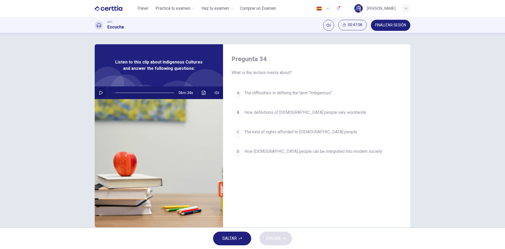
click at [97, 93] on button "button" at bounding box center [101, 92] width 8 height 13
click at [99, 92] on icon "button" at bounding box center [101, 92] width 4 height 4
click at [307, 94] on span "The difficulties in defining the term "Indigenous"" at bounding box center [288, 93] width 88 height 6
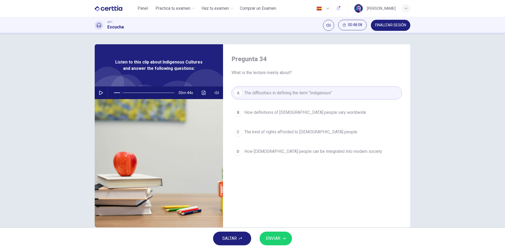
click at [285, 233] on button "ENVIAR" at bounding box center [276, 238] width 32 height 14
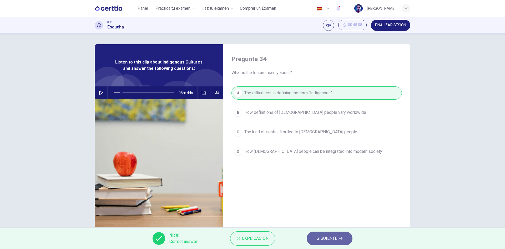
click at [338, 238] on button "SIGUIENTE" at bounding box center [330, 238] width 46 height 14
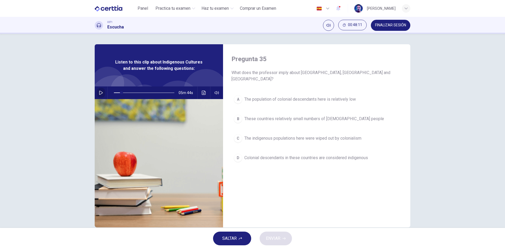
click at [97, 92] on button "button" at bounding box center [101, 92] width 8 height 13
click at [99, 93] on icon "button" at bounding box center [101, 92] width 4 height 4
click at [354, 135] on span "The indigenous populations here were wiped out by colonialism" at bounding box center [302, 138] width 117 height 6
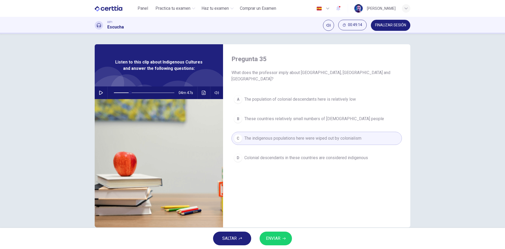
click at [285, 235] on button "ENVIAR" at bounding box center [276, 238] width 32 height 14
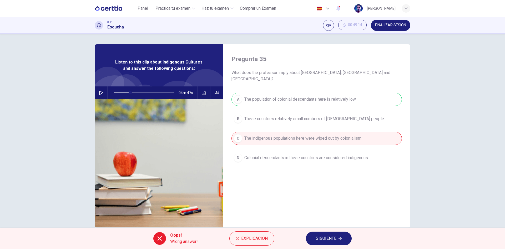
click at [332, 236] on span "SIGUIENTE" at bounding box center [326, 237] width 21 height 7
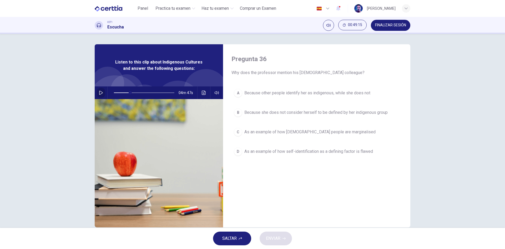
click at [97, 93] on button "button" at bounding box center [101, 92] width 8 height 13
click at [205, 94] on button "Haz clic para ver la transcripción del audio" at bounding box center [204, 92] width 8 height 13
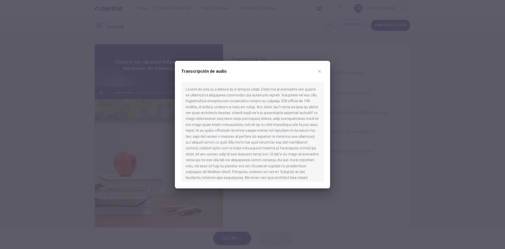
drag, startPoint x: 252, startPoint y: 144, endPoint x: 298, endPoint y: 144, distance: 46.0
click at [298, 144] on div at bounding box center [252, 132] width 143 height 100
click at [318, 69] on icon "button" at bounding box center [320, 71] width 4 height 4
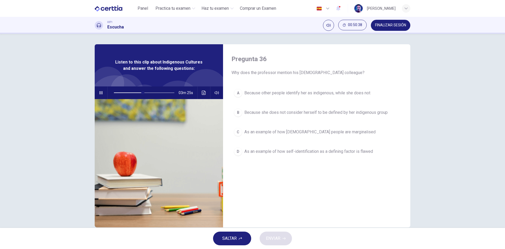
click at [99, 93] on icon "button" at bounding box center [100, 92] width 3 height 3
click at [275, 95] on span "Because other people identify her as indigenous, while she does not" at bounding box center [307, 93] width 126 height 6
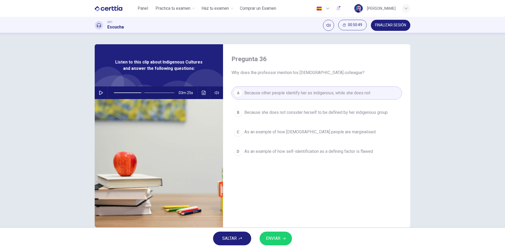
click at [259, 115] on span "Because she does not consider herself to be defined by her indigenous group" at bounding box center [315, 112] width 143 height 6
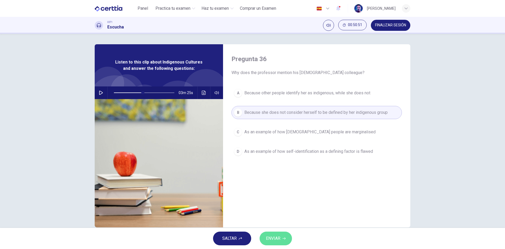
click at [282, 235] on button "ENVIAR" at bounding box center [276, 238] width 32 height 14
type input "**"
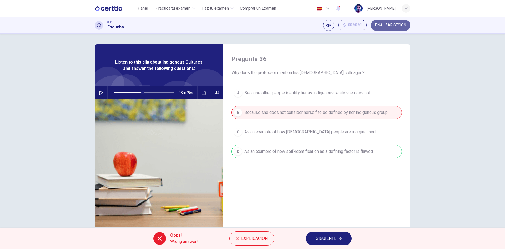
click at [388, 26] on span "FINALIZAR SESIÓN" at bounding box center [390, 25] width 31 height 4
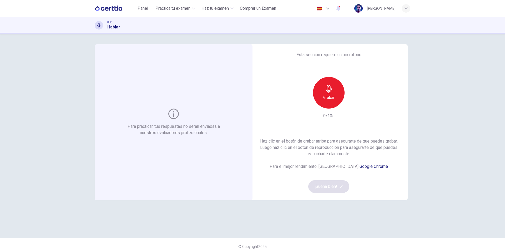
click at [326, 99] on h6 "Grabar" at bounding box center [328, 97] width 11 height 6
click at [335, 187] on button "¡Suena bien!" at bounding box center [328, 186] width 41 height 13
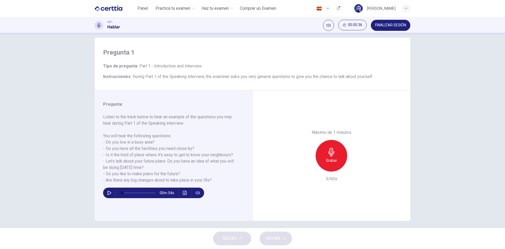
scroll to position [10, 0]
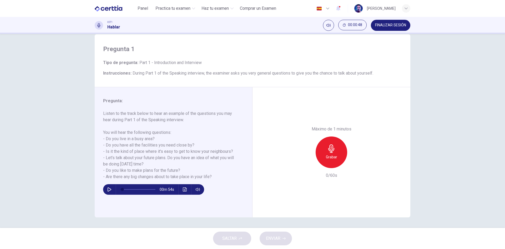
click at [109, 190] on icon "button" at bounding box center [110, 189] width 4 height 4
click at [141, 189] on span at bounding box center [138, 188] width 33 height 7
drag, startPoint x: 136, startPoint y: 189, endPoint x: 99, endPoint y: 189, distance: 36.8
click at [136, 189] on span at bounding box center [137, 189] width 3 height 3
click at [105, 189] on button "button" at bounding box center [109, 189] width 8 height 11
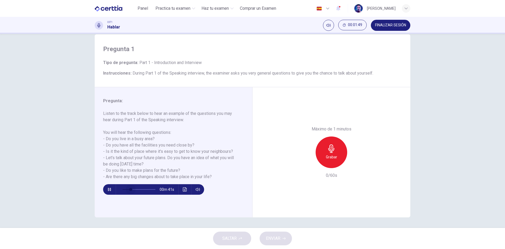
click at [129, 187] on span at bounding box center [138, 188] width 33 height 7
type input "*"
click at [329, 156] on h6 "Grabar" at bounding box center [331, 157] width 11 height 6
click at [327, 154] on h6 "Detener" at bounding box center [331, 157] width 13 height 6
click at [306, 164] on icon "button" at bounding box center [307, 163] width 5 height 5
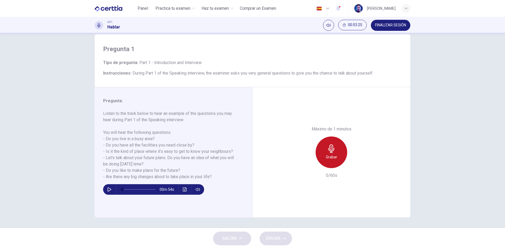
click at [330, 149] on icon "button" at bounding box center [331, 148] width 8 height 8
click at [280, 234] on button "ENVIAR" at bounding box center [276, 238] width 32 height 14
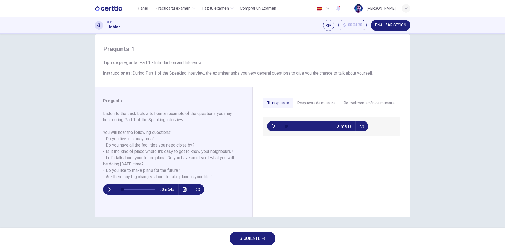
click at [270, 123] on button "button" at bounding box center [273, 126] width 8 height 11
type input "**"
click at [257, 235] on span "SIGUIENTE" at bounding box center [250, 237] width 21 height 7
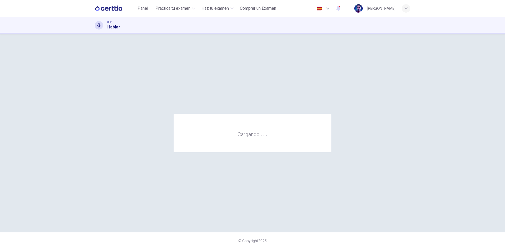
scroll to position [0, 0]
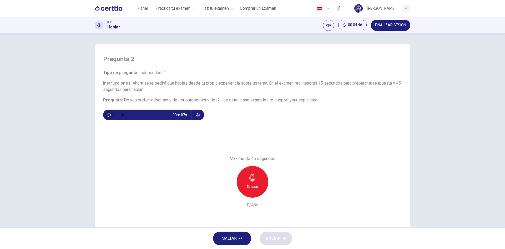
click at [108, 116] on icon "button" at bounding box center [109, 115] width 4 height 4
type input "*"
click at [257, 183] on div "Grabar" at bounding box center [253, 182] width 32 height 32
click at [275, 235] on span "ENVIAR" at bounding box center [273, 237] width 14 height 7
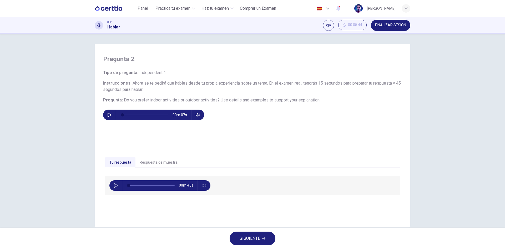
click at [260, 240] on span "SIGUIENTE" at bounding box center [250, 237] width 21 height 7
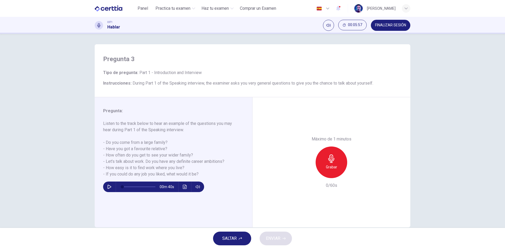
drag, startPoint x: 204, startPoint y: 83, endPoint x: 238, endPoint y: 83, distance: 34.2
click at [228, 83] on span "During Part 1 of the Speaking interview, the examiner asks you very general que…" at bounding box center [253, 82] width 241 height 5
click at [238, 83] on span "During Part 1 of the Speaking interview, the examiner asks you very general que…" at bounding box center [253, 82] width 241 height 5
click at [258, 84] on span "During Part 1 of the Speaking interview, the examiner asks you very general que…" at bounding box center [253, 82] width 241 height 5
click at [274, 84] on span "During Part 1 of the Speaking interview, the examiner asks you very general que…" at bounding box center [253, 82] width 241 height 5
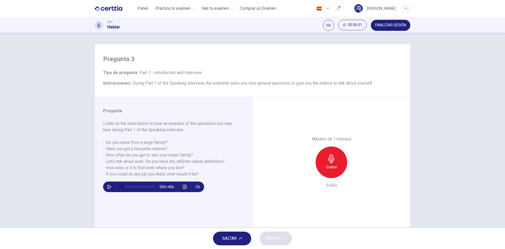
click at [301, 85] on span "During Part 1 of the Speaking interview, the examiner asks you very general que…" at bounding box center [253, 82] width 241 height 5
drag, startPoint x: 328, startPoint y: 83, endPoint x: 331, endPoint y: 83, distance: 2.6
click at [328, 83] on span "During Part 1 of the Speaking interview, the examiner asks you very general que…" at bounding box center [253, 82] width 241 height 5
click at [367, 83] on span "During Part 1 of the Speaking interview, the examiner asks you very general que…" at bounding box center [253, 82] width 241 height 5
click at [107, 185] on icon "button" at bounding box center [109, 186] width 4 height 4
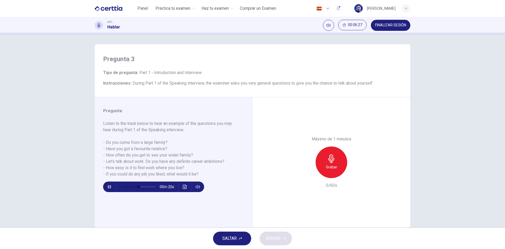
click at [108, 186] on icon "button" at bounding box center [109, 186] width 4 height 4
drag, startPoint x: 104, startPoint y: 148, endPoint x: 170, endPoint y: 150, distance: 65.8
click at [189, 151] on h6 "Listen to the track below to hear an example of the questions you may hear duri…" at bounding box center [170, 148] width 134 height 57
drag, startPoint x: 174, startPoint y: 147, endPoint x: 120, endPoint y: 148, distance: 53.7
click at [132, 148] on h6 "Listen to the track below to hear an example of the questions you may hear duri…" at bounding box center [170, 148] width 134 height 57
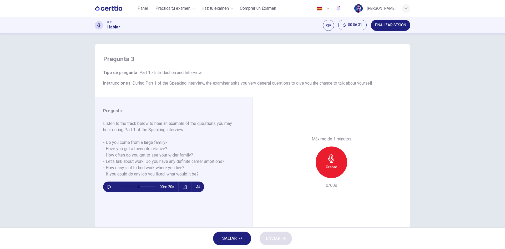
drag, startPoint x: 103, startPoint y: 148, endPoint x: 182, endPoint y: 148, distance: 78.9
click at [182, 148] on h6 "Listen to the track below to hear an example of the questions you may hear duri…" at bounding box center [170, 148] width 134 height 57
click at [109, 185] on icon "button" at bounding box center [109, 186] width 4 height 4
click at [105, 189] on button "button" at bounding box center [109, 186] width 8 height 11
click at [108, 188] on icon "button" at bounding box center [110, 186] width 4 height 4
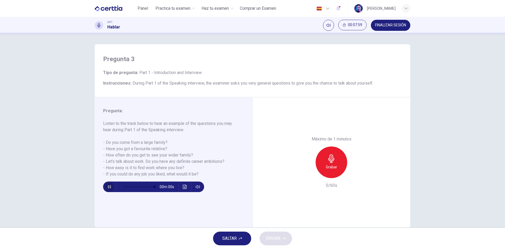
click at [108, 187] on icon "button" at bounding box center [109, 186] width 3 height 3
click at [332, 165] on h6 "Grabar" at bounding box center [331, 167] width 11 height 6
click at [332, 165] on h6 "Detener" at bounding box center [331, 167] width 13 height 6
click at [306, 175] on icon "button" at bounding box center [307, 173] width 5 height 5
click at [327, 167] on h6 "Grabar" at bounding box center [331, 167] width 11 height 6
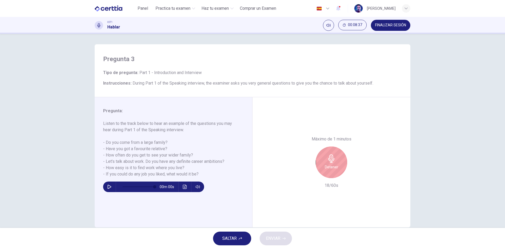
click at [327, 167] on h6 "Detener" at bounding box center [331, 167] width 13 height 6
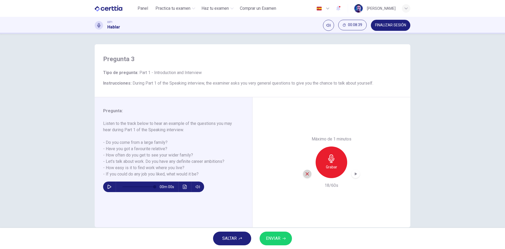
click at [307, 173] on icon "button" at bounding box center [307, 173] width 5 height 5
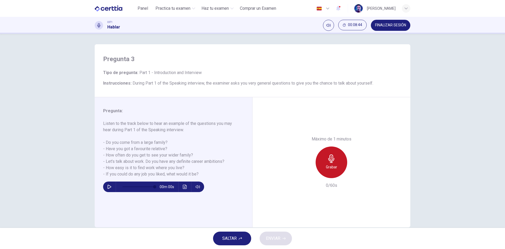
click at [330, 166] on h6 "Grabar" at bounding box center [331, 167] width 11 height 6
click at [274, 240] on span "ENVIAR" at bounding box center [273, 237] width 14 height 7
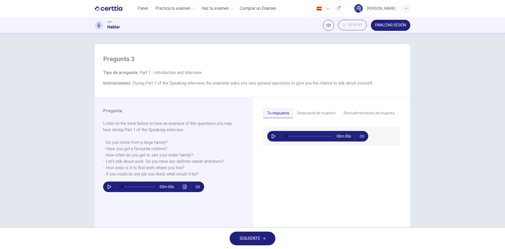
type input "*"
click at [275, 138] on button "button" at bounding box center [273, 136] width 8 height 11
click at [272, 137] on icon "button" at bounding box center [273, 136] width 4 height 4
type input "*"
click at [258, 237] on span "SIGUIENTE" at bounding box center [250, 237] width 21 height 7
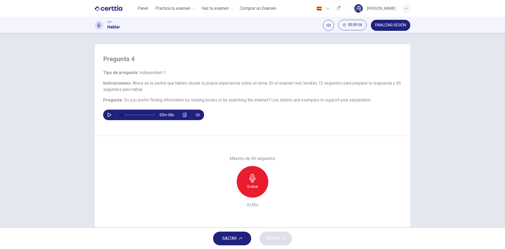
click at [107, 114] on icon "button" at bounding box center [109, 115] width 4 height 4
click at [107, 115] on icon "button" at bounding box center [109, 115] width 4 height 4
click at [253, 185] on h6 "Grabar" at bounding box center [252, 186] width 11 height 6
click at [253, 185] on h6 "Detener" at bounding box center [252, 186] width 13 height 6
click at [226, 194] on icon "button" at bounding box center [228, 193] width 5 height 5
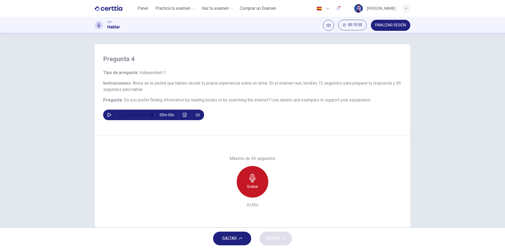
click at [259, 185] on div "Grabar" at bounding box center [253, 182] width 32 height 32
click at [259, 185] on div "Detener" at bounding box center [253, 182] width 32 height 32
click at [279, 238] on span "ENVIAR" at bounding box center [273, 237] width 14 height 7
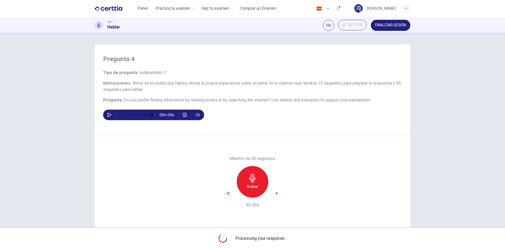
type input "*"
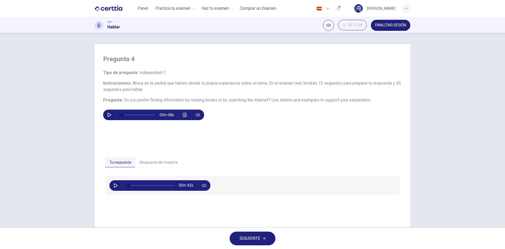
click at [117, 186] on button "button" at bounding box center [116, 185] width 8 height 11
click at [115, 186] on icon "button" at bounding box center [115, 185] width 3 height 3
type input "**"
click at [259, 239] on span "SIGUIENTE" at bounding box center [250, 237] width 21 height 7
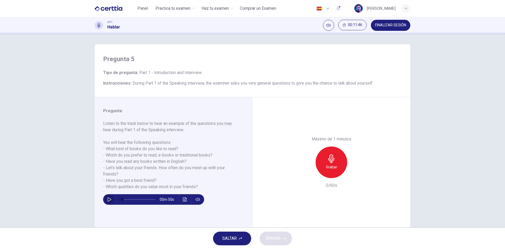
click at [105, 199] on button "button" at bounding box center [109, 199] width 8 height 11
type input "*"
click at [336, 169] on div "Grabar" at bounding box center [332, 162] width 32 height 32
click at [336, 169] on h6 "Detener" at bounding box center [331, 167] width 13 height 6
click at [306, 174] on icon "button" at bounding box center [307, 173] width 5 height 5
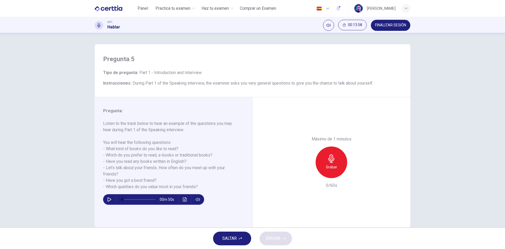
click at [326, 166] on h6 "Grabar" at bounding box center [331, 167] width 11 height 6
click at [305, 175] on icon "button" at bounding box center [307, 173] width 5 height 5
click at [329, 165] on h6 "Grabar" at bounding box center [331, 167] width 11 height 6
click at [286, 234] on button "ENVIAR" at bounding box center [276, 238] width 32 height 14
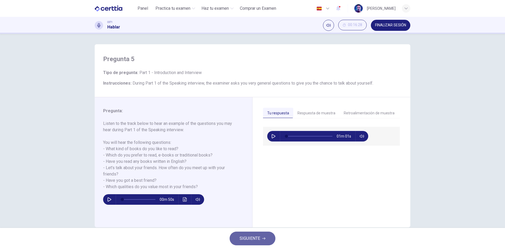
click at [272, 236] on button "SIGUIENTE" at bounding box center [253, 238] width 46 height 14
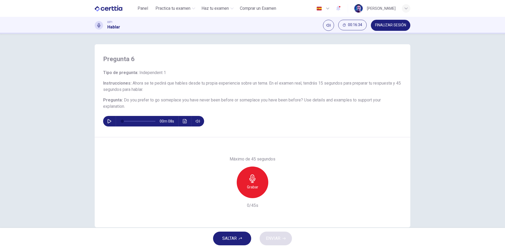
click at [109, 121] on icon "button" at bounding box center [110, 121] width 4 height 4
type input "*"
click at [248, 184] on h6 "Grabar" at bounding box center [252, 187] width 11 height 6
click at [248, 184] on h6 "Detener" at bounding box center [252, 187] width 13 height 6
click at [228, 194] on icon "button" at bounding box center [228, 193] width 5 height 5
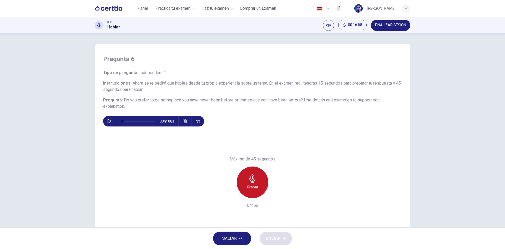
click at [249, 187] on h6 "Grabar" at bounding box center [252, 187] width 11 height 6
click at [249, 187] on h6 "Detener" at bounding box center [252, 187] width 13 height 6
click at [271, 235] on span "ENVIAR" at bounding box center [273, 237] width 14 height 7
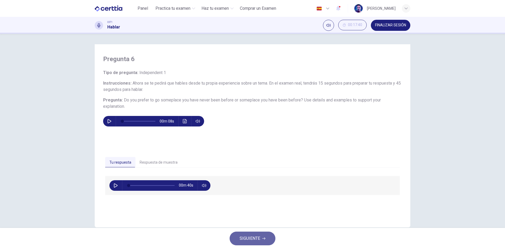
click at [243, 235] on span "SIGUIENTE" at bounding box center [250, 237] width 21 height 7
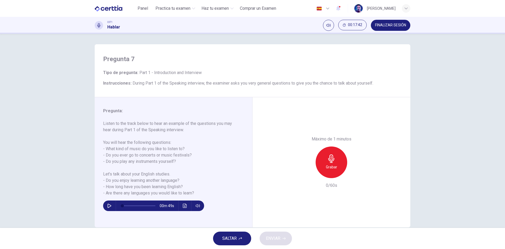
click at [109, 204] on icon "button" at bounding box center [109, 205] width 4 height 4
type input "*"
click at [316, 169] on div "Grabar" at bounding box center [332, 162] width 32 height 32
click at [316, 169] on div "Detener" at bounding box center [332, 162] width 32 height 32
click at [309, 173] on div "button" at bounding box center [307, 173] width 8 height 8
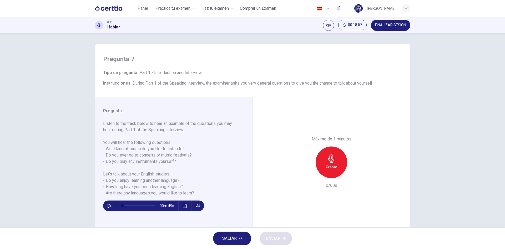
click at [330, 166] on h6 "Grabar" at bounding box center [331, 167] width 11 height 6
click at [330, 166] on h6 "Detener" at bounding box center [331, 167] width 13 height 6
click at [305, 173] on icon "button" at bounding box center [307, 173] width 5 height 5
click at [334, 163] on div "Grabar" at bounding box center [332, 162] width 32 height 32
click at [334, 163] on div "Detener" at bounding box center [332, 162] width 32 height 32
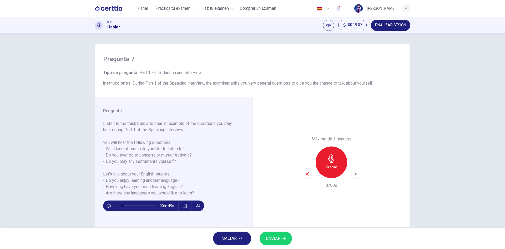
click at [305, 172] on icon "button" at bounding box center [307, 173] width 5 height 5
click at [331, 157] on icon "button" at bounding box center [331, 158] width 6 height 8
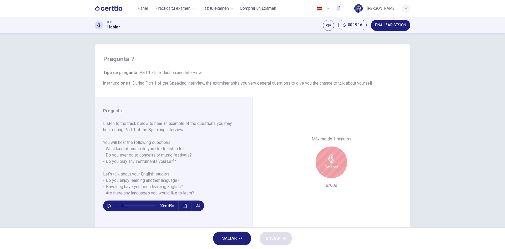
click at [331, 156] on icon "button" at bounding box center [331, 158] width 6 height 8
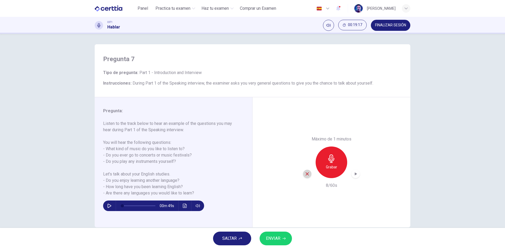
click at [305, 175] on icon "button" at bounding box center [307, 173] width 5 height 5
click at [332, 162] on icon "button" at bounding box center [331, 158] width 8 height 8
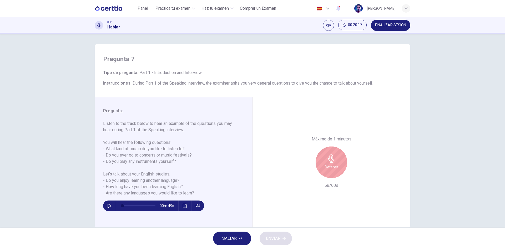
click at [328, 165] on h6 "Detener" at bounding box center [331, 167] width 13 height 6
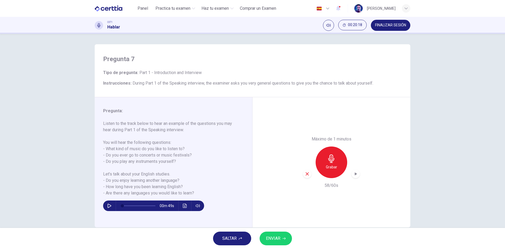
click at [278, 240] on span "ENVIAR" at bounding box center [273, 237] width 14 height 7
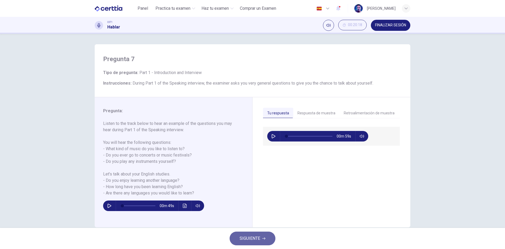
click at [256, 234] on button "SIGUIENTE" at bounding box center [253, 238] width 46 height 14
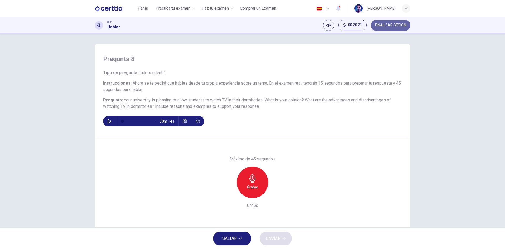
click at [395, 25] on span "FINALIZAR SESIÓN" at bounding box center [390, 25] width 31 height 4
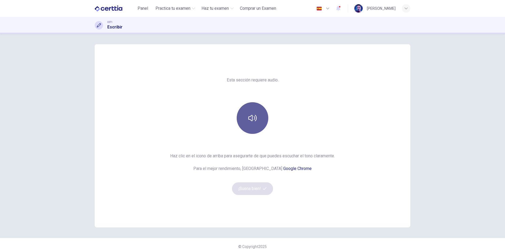
click at [254, 117] on icon "button" at bounding box center [252, 118] width 8 height 8
click at [250, 190] on button "¡Suena bien!" at bounding box center [252, 188] width 41 height 13
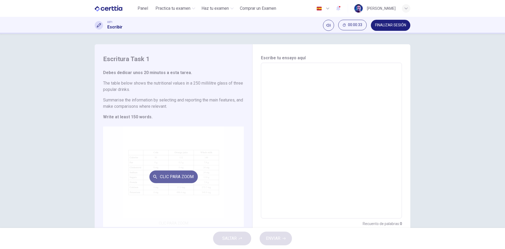
click at [166, 172] on button "Clic para zoom" at bounding box center [173, 176] width 48 height 13
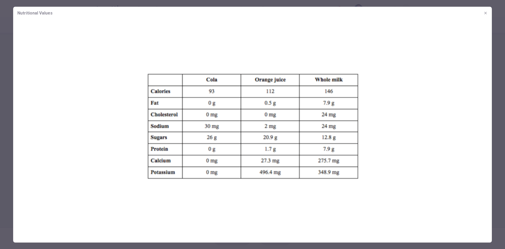
drag, startPoint x: 390, startPoint y: 12, endPoint x: 299, endPoint y: 20, distance: 91.9
click at [299, 20] on div "Nutritional Values" at bounding box center [252, 124] width 479 height 235
click at [484, 14] on icon "button" at bounding box center [486, 13] width 4 height 4
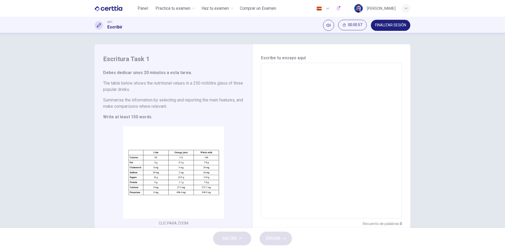
click at [303, 88] on textarea at bounding box center [332, 140] width 134 height 147
type textarea "*"
type textarea "**"
type textarea "*"
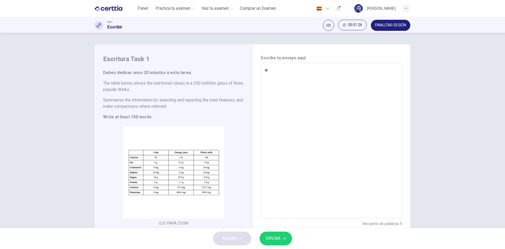
type textarea "***"
type textarea "*"
type textarea "****"
type textarea "*"
type textarea "*****"
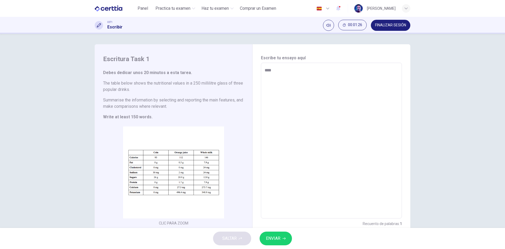
type textarea "*"
type textarea "******"
type textarea "*"
type textarea "*******"
type textarea "*"
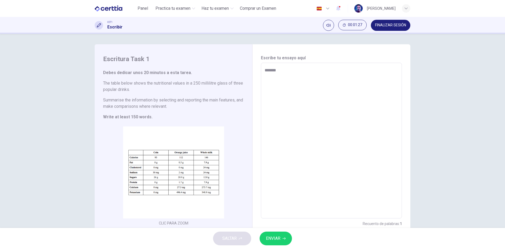
type textarea "*******"
type textarea "*"
type textarea "*******"
type textarea "*"
type textarea "******"
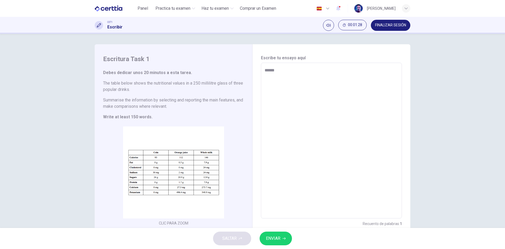
type textarea "*"
type textarea "*****"
type textarea "*"
type textarea "******"
type textarea "*"
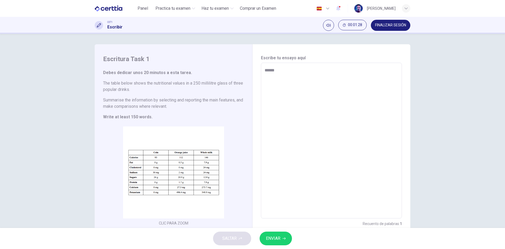
type textarea "******"
type textarea "*"
type textarea "********"
type textarea "*"
type textarea "*********"
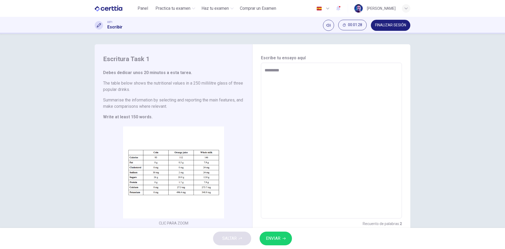
type textarea "*"
type textarea "**********"
type textarea "*"
type textarea "**********"
type textarea "*"
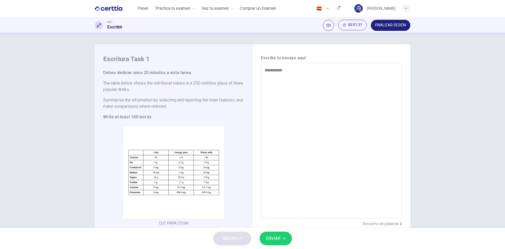
type textarea "**********"
type textarea "*"
type textarea "**********"
type textarea "*"
type textarea "**********"
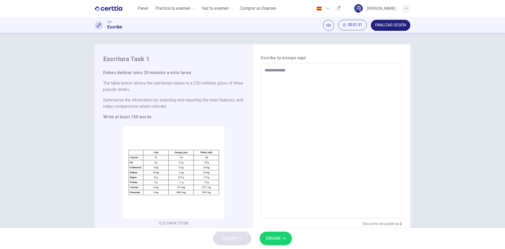
type textarea "*"
type textarea "**********"
type textarea "*"
type textarea "**********"
type textarea "*"
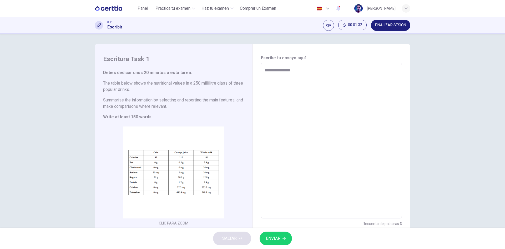
type textarea "**********"
type textarea "*"
type textarea "**********"
type textarea "*"
type textarea "**********"
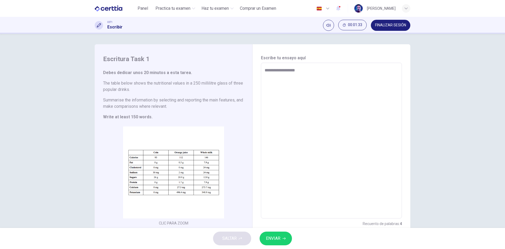
type textarea "*"
type textarea "**********"
type textarea "*"
type textarea "**********"
type textarea "*"
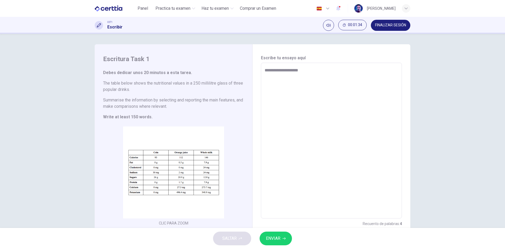
type textarea "**********"
type textarea "*"
type textarea "**********"
type textarea "*"
type textarea "**********"
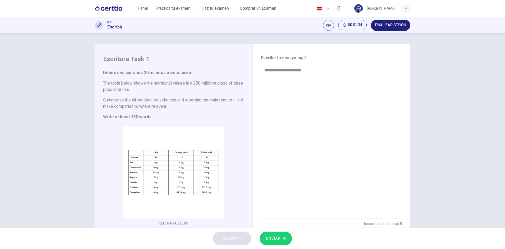
type textarea "*"
type textarea "**********"
type textarea "*"
type textarea "**********"
type textarea "*"
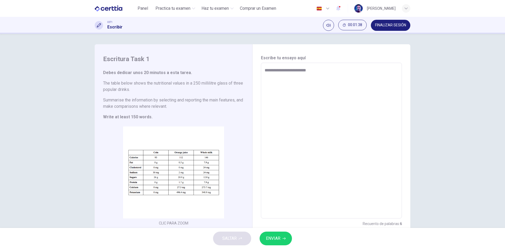
type textarea "**********"
type textarea "*"
type textarea "**********"
type textarea "*"
type textarea "**********"
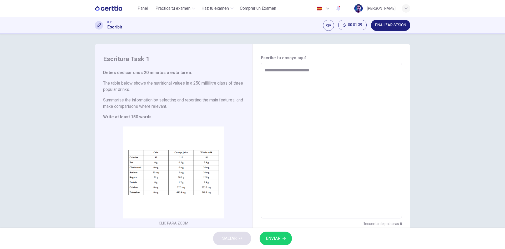
type textarea "*"
type textarea "**********"
type textarea "*"
type textarea "**********"
type textarea "*"
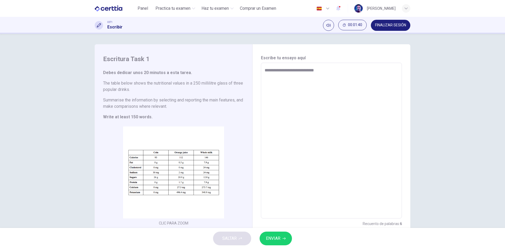
type textarea "**********"
type textarea "*"
type textarea "**********"
type textarea "*"
type textarea "**********"
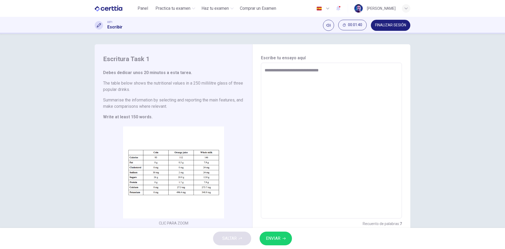
type textarea "*"
type textarea "**********"
type textarea "*"
type textarea "**********"
type textarea "*"
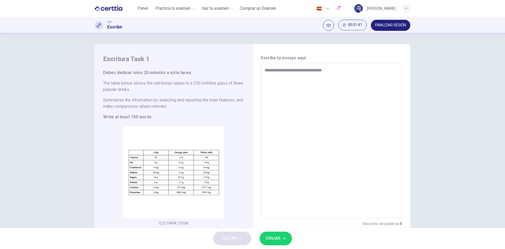
type textarea "**********"
type textarea "*"
type textarea "**********"
type textarea "*"
type textarea "**********"
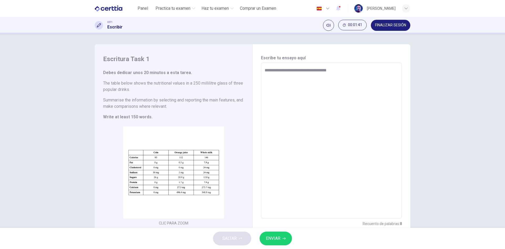
type textarea "*"
type textarea "**********"
type textarea "*"
type textarea "**********"
type textarea "*"
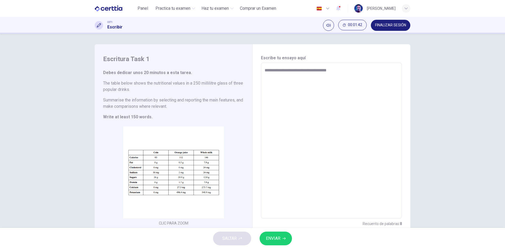
type textarea "**********"
type textarea "*"
type textarea "**********"
type textarea "*"
type textarea "**********"
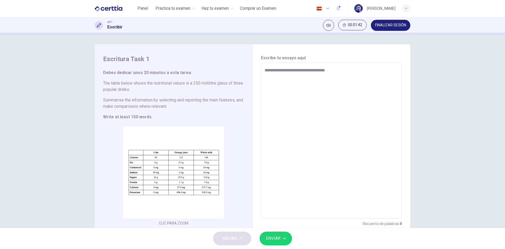
type textarea "*"
type textarea "**********"
type textarea "*"
type textarea "**********"
type textarea "*"
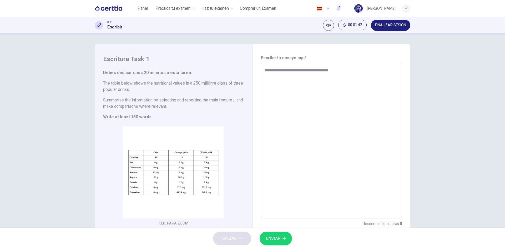
type textarea "**********"
type textarea "*"
type textarea "**********"
type textarea "*"
type textarea "**********"
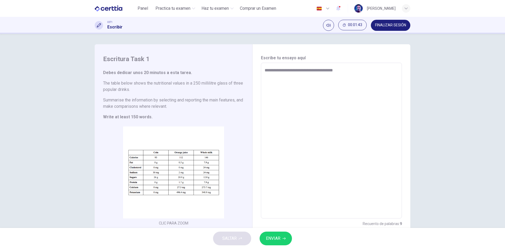
type textarea "*"
type textarea "**********"
type textarea "*"
type textarea "**********"
type textarea "*"
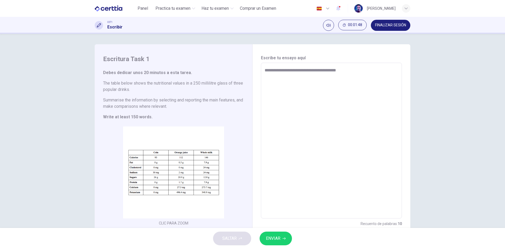
type textarea "**********"
type textarea "*"
type textarea "**********"
type textarea "*"
type textarea "**********"
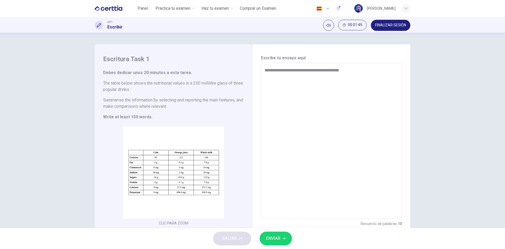
type textarea "*"
type textarea "**********"
type textarea "*"
type textarea "**********"
type textarea "*"
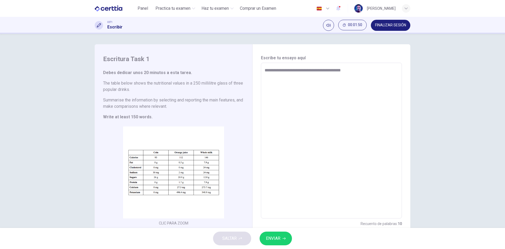
type textarea "**********"
type textarea "*"
type textarea "**********"
type textarea "*"
type textarea "**********"
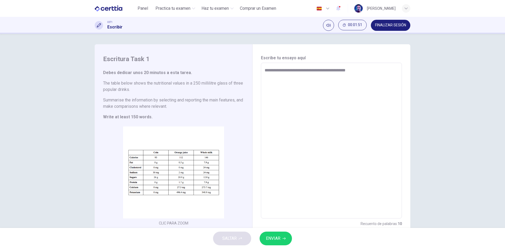
type textarea "*"
type textarea "**********"
type textarea "*"
type textarea "**********"
type textarea "*"
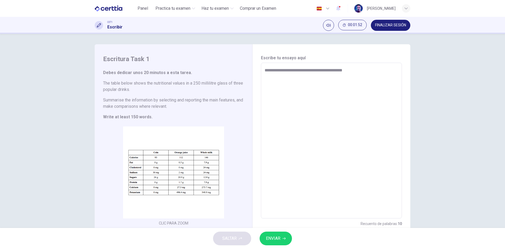
type textarea "**********"
type textarea "*"
type textarea "**********"
type textarea "*"
type textarea "**********"
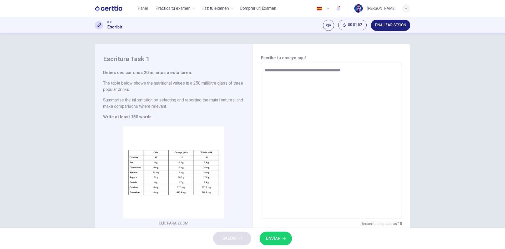
type textarea "*"
type textarea "**********"
type textarea "*"
type textarea "**********"
type textarea "*"
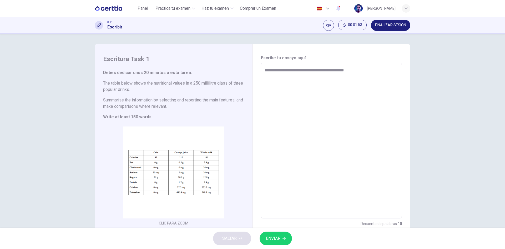
type textarea "**********"
type textarea "*"
type textarea "**********"
type textarea "*"
type textarea "**********"
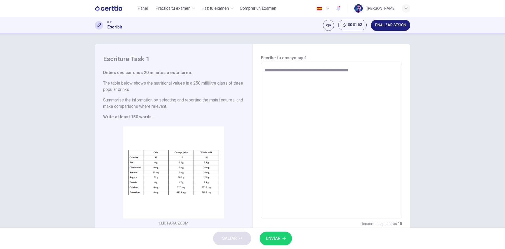
type textarea "*"
type textarea "**********"
type textarea "*"
type textarea "**********"
type textarea "*"
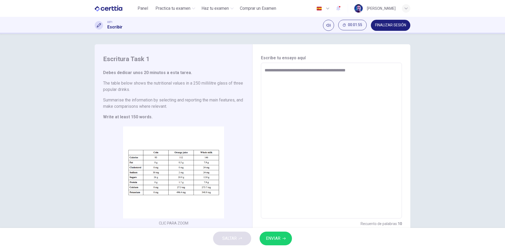
type textarea "**********"
type textarea "*"
type textarea "**********"
type textarea "*"
type textarea "**********"
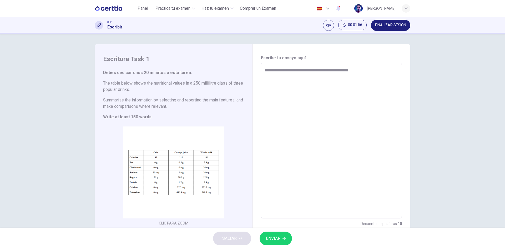
type textarea "*"
type textarea "**********"
type textarea "*"
type textarea "**********"
type textarea "*"
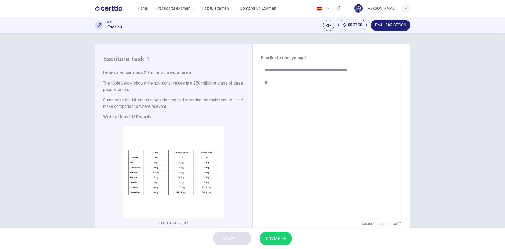
type textarea "**********"
type textarea "*"
type textarea "**********"
type textarea "*"
type textarea "**********"
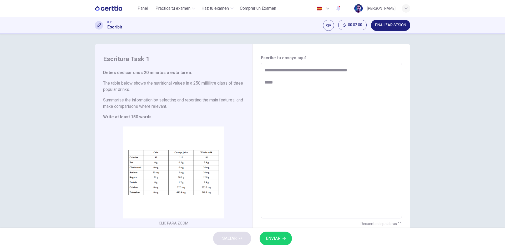
type textarea "*"
type textarea "**********"
type textarea "*"
type textarea "**********"
type textarea "*"
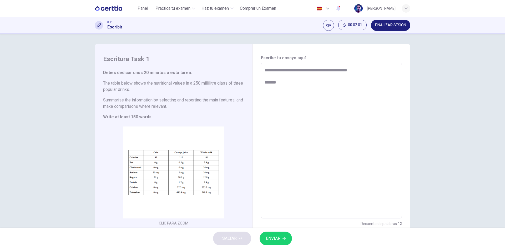
type textarea "**********"
type textarea "*"
type textarea "**********"
type textarea "*"
type textarea "**********"
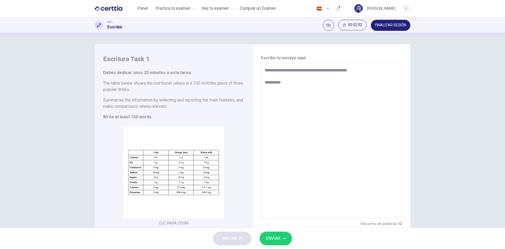
type textarea "*"
type textarea "**********"
type textarea "*"
type textarea "**********"
type textarea "*"
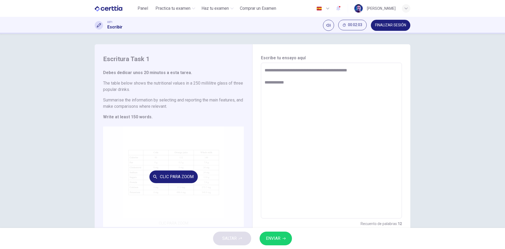
type textarea "**********"
click at [156, 189] on div "Clic para zoom" at bounding box center [173, 176] width 141 height 100
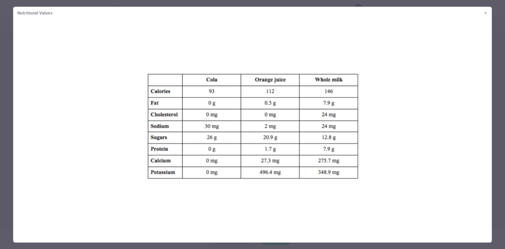
click at [399, 68] on img at bounding box center [252, 125] width 479 height 213
click at [485, 13] on icon "button" at bounding box center [486, 13] width 4 height 4
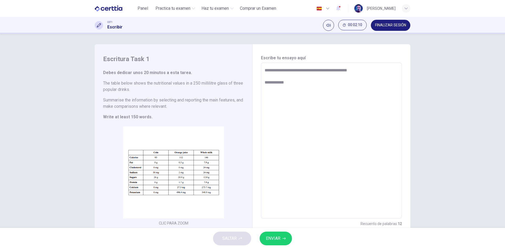
type textarea "*"
click at [303, 85] on textarea "**********" at bounding box center [332, 140] width 134 height 147
type textarea "**********"
type textarea "*"
type textarea "**********"
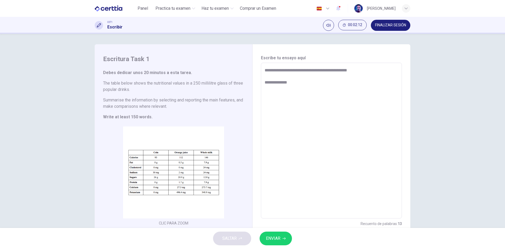
type textarea "*"
type textarea "**********"
type textarea "*"
type textarea "**********"
type textarea "*"
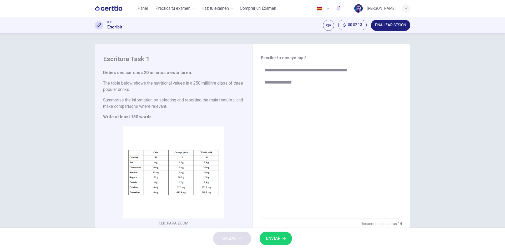
type textarea "**********"
type textarea "*"
type textarea "**********"
type textarea "*"
type textarea "**********"
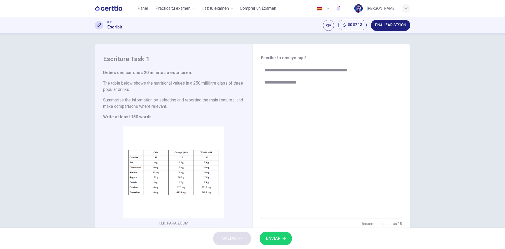
type textarea "*"
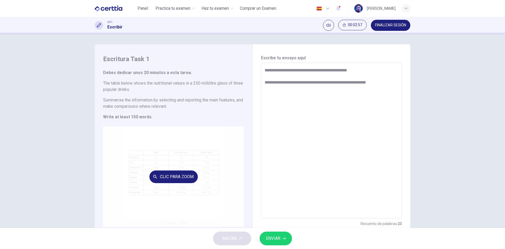
click at [155, 167] on div "Clic para zoom" at bounding box center [173, 176] width 141 height 100
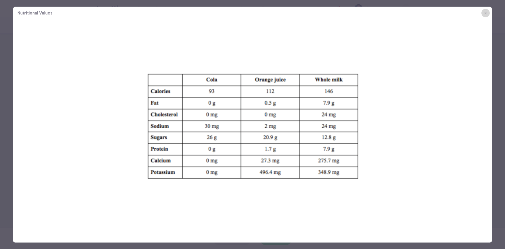
click at [487, 13] on icon "button" at bounding box center [486, 13] width 4 height 4
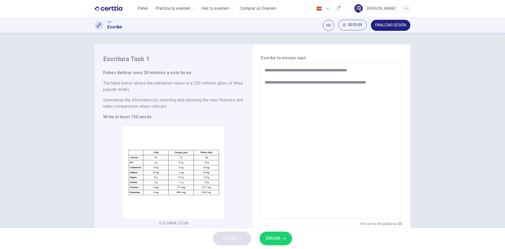
click at [384, 83] on textarea "**********" at bounding box center [332, 140] width 134 height 147
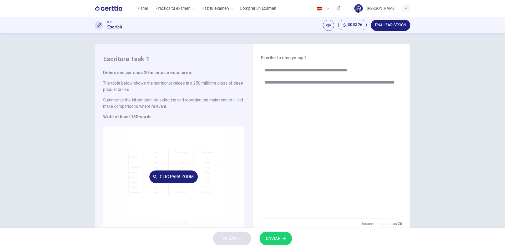
click at [173, 171] on button "Clic para zoom" at bounding box center [173, 176] width 48 height 13
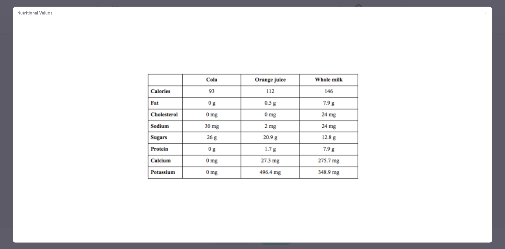
click at [489, 14] on button "button" at bounding box center [485, 13] width 8 height 8
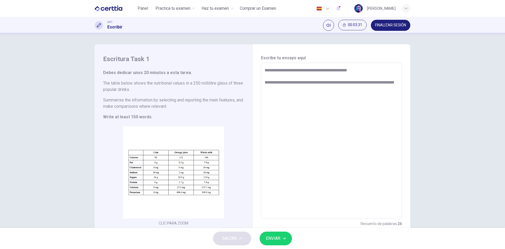
click at [297, 97] on textarea "**********" at bounding box center [332, 140] width 134 height 147
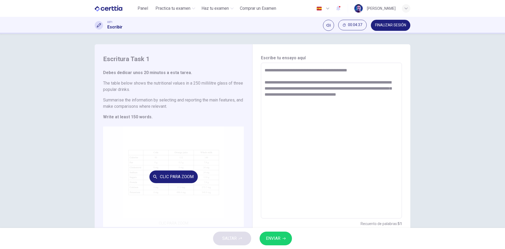
click at [198, 171] on div "Clic para zoom" at bounding box center [173, 176] width 141 height 100
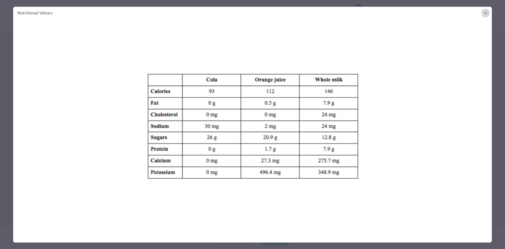
click at [489, 12] on button "button" at bounding box center [485, 13] width 8 height 8
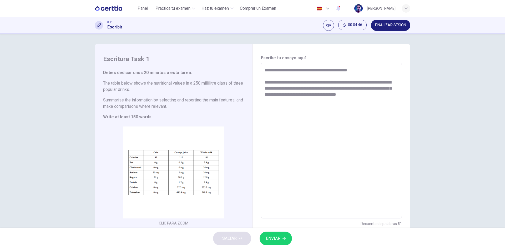
click at [396, 110] on textarea "**********" at bounding box center [332, 140] width 134 height 147
click at [383, 97] on textarea "**********" at bounding box center [332, 140] width 134 height 147
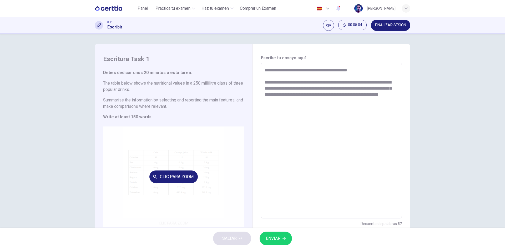
click at [127, 161] on div "Clic para zoom" at bounding box center [173, 176] width 141 height 100
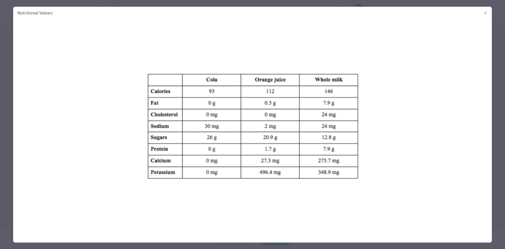
click at [0, 176] on div at bounding box center [252, 124] width 505 height 249
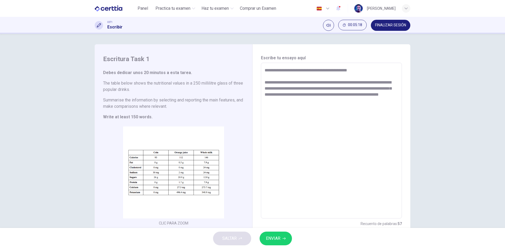
click at [313, 104] on textarea "**********" at bounding box center [332, 140] width 134 height 147
click at [296, 99] on textarea "**********" at bounding box center [332, 140] width 134 height 147
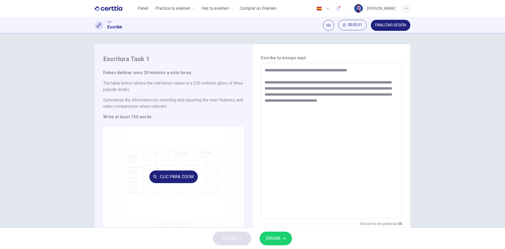
click at [177, 169] on div "Clic para zoom" at bounding box center [173, 176] width 141 height 100
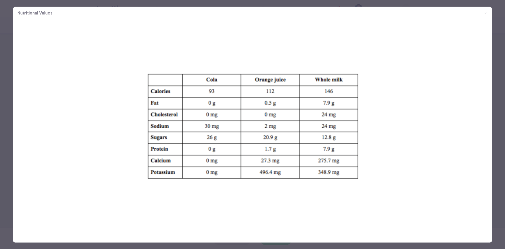
click at [483, 12] on button "button" at bounding box center [485, 13] width 8 height 8
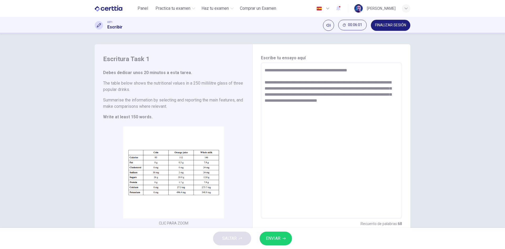
click at [367, 105] on textarea "**********" at bounding box center [332, 140] width 134 height 147
click at [368, 99] on textarea "**********" at bounding box center [332, 140] width 134 height 147
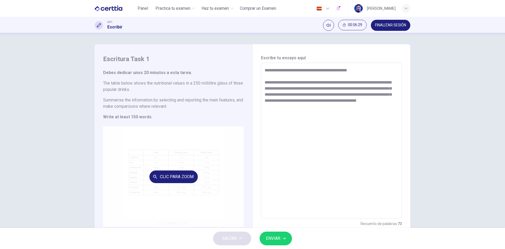
click at [194, 183] on div "Clic para zoom" at bounding box center [173, 176] width 141 height 100
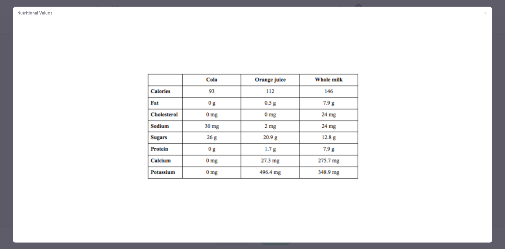
click at [487, 12] on icon "button" at bounding box center [486, 13] width 4 height 4
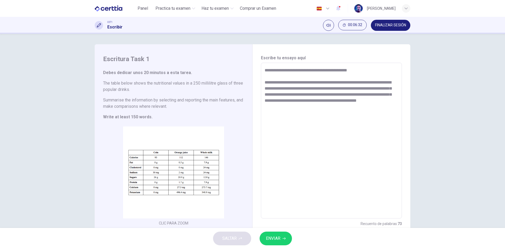
click at [325, 114] on textarea "**********" at bounding box center [332, 140] width 134 height 147
click at [315, 106] on textarea "**********" at bounding box center [332, 140] width 134 height 147
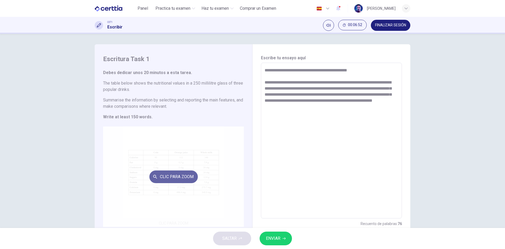
click at [157, 173] on button "Clic para zoom" at bounding box center [173, 176] width 48 height 13
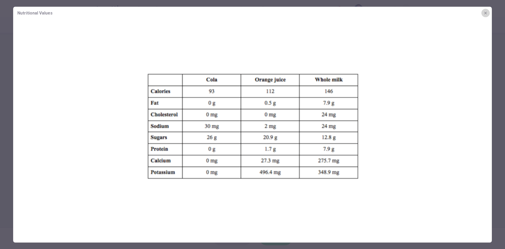
click at [487, 14] on icon "button" at bounding box center [486, 13] width 4 height 4
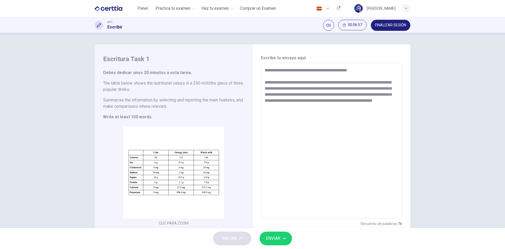
click at [339, 109] on textarea "**********" at bounding box center [332, 140] width 134 height 147
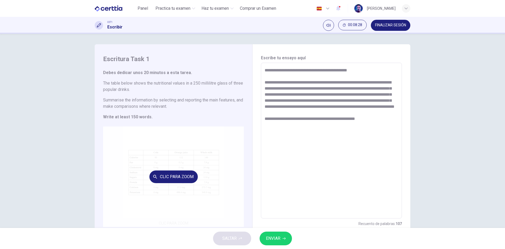
click at [176, 160] on div "Clic para zoom" at bounding box center [173, 176] width 141 height 100
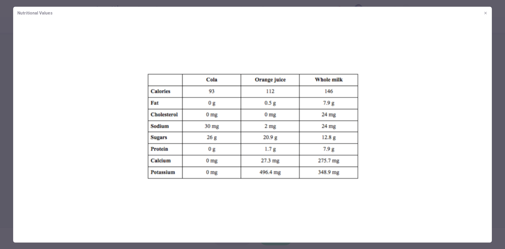
click at [486, 14] on icon "button" at bounding box center [486, 13] width 4 height 4
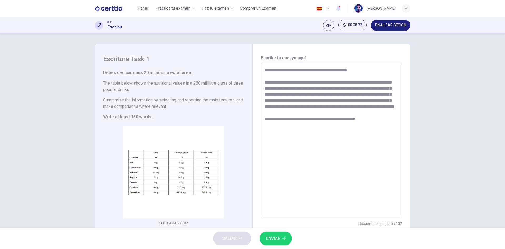
click at [368, 129] on textarea "**********" at bounding box center [332, 140] width 134 height 147
click at [368, 124] on textarea "**********" at bounding box center [332, 140] width 134 height 147
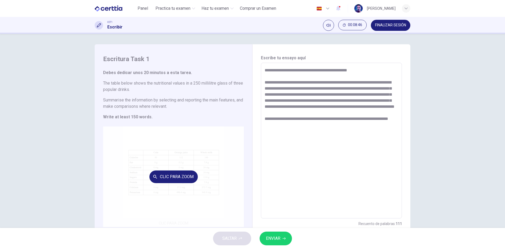
click at [167, 152] on div "Clic para zoom" at bounding box center [173, 176] width 141 height 100
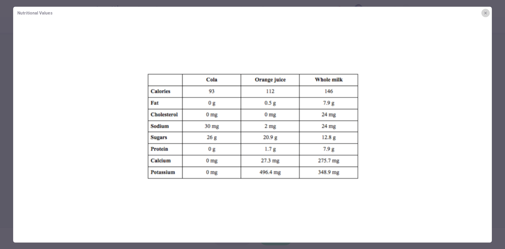
click at [487, 13] on icon "button" at bounding box center [486, 13] width 4 height 4
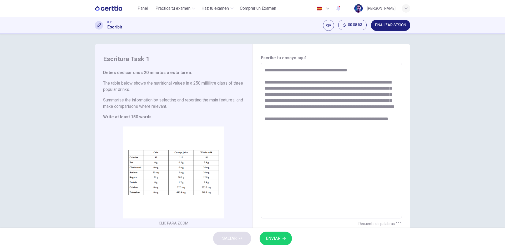
click at [388, 126] on textarea "**********" at bounding box center [332, 140] width 134 height 147
click at [396, 125] on textarea "**********" at bounding box center [332, 140] width 134 height 147
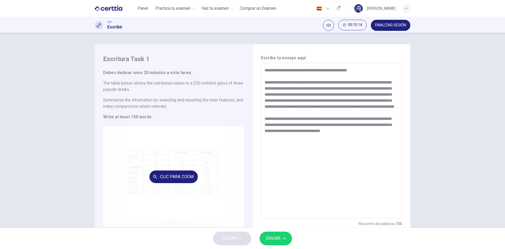
click at [188, 166] on div "Clic para zoom" at bounding box center [173, 176] width 141 height 100
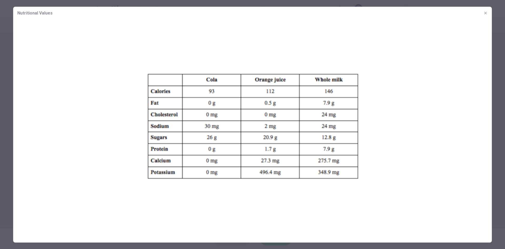
click at [487, 15] on button "button" at bounding box center [485, 13] width 8 height 8
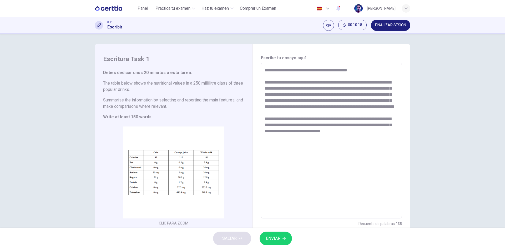
click at [361, 140] on textarea "**********" at bounding box center [332, 140] width 134 height 147
click at [281, 232] on button "ENVIAR" at bounding box center [276, 238] width 32 height 14
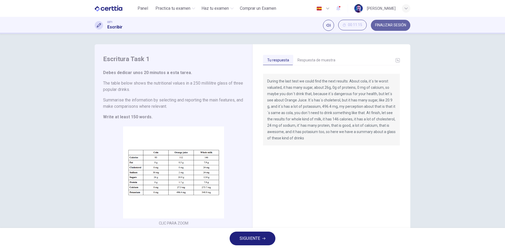
click at [381, 25] on span "FINALIZAR SESIÓN" at bounding box center [390, 25] width 31 height 4
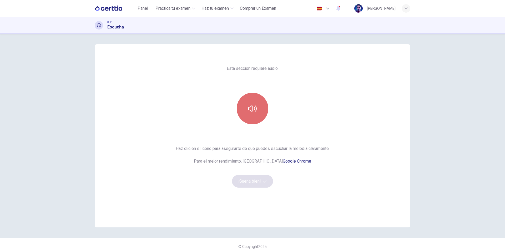
click at [250, 109] on icon "button" at bounding box center [252, 108] width 8 height 8
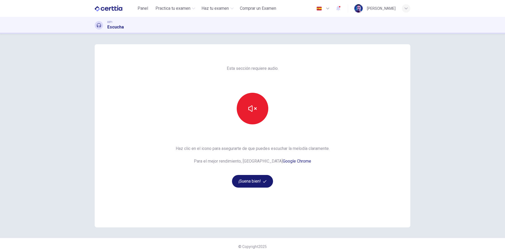
click at [260, 175] on button "¡Suena bien!" at bounding box center [252, 181] width 41 height 13
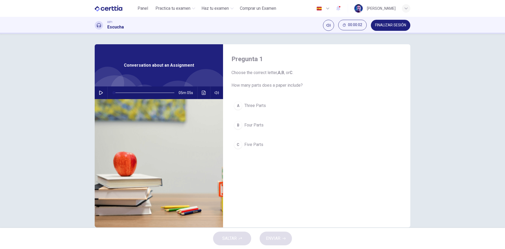
click at [99, 94] on icon "button" at bounding box center [101, 92] width 4 height 4
click at [204, 93] on icon "Haz clic para ver la transcripción del audio" at bounding box center [204, 92] width 4 height 4
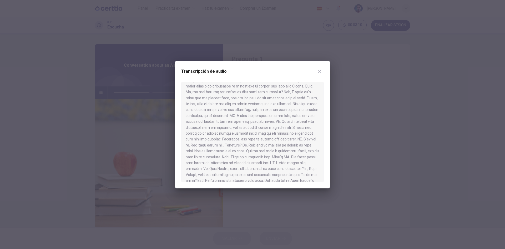
scroll to position [132, 0]
drag, startPoint x: 257, startPoint y: 177, endPoint x: 292, endPoint y: 177, distance: 35.3
click at [292, 177] on div at bounding box center [252, 132] width 143 height 100
type input "*"
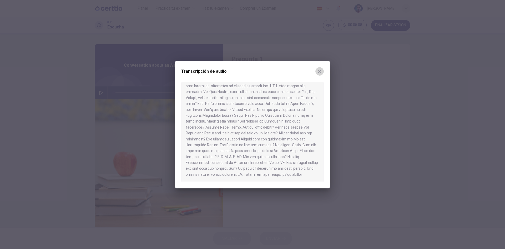
click at [320, 72] on icon "button" at bounding box center [320, 71] width 4 height 4
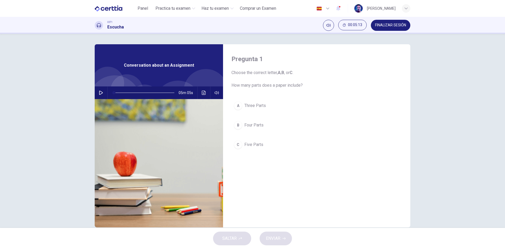
click at [258, 146] on span "Five Parts" at bounding box center [253, 144] width 19 height 6
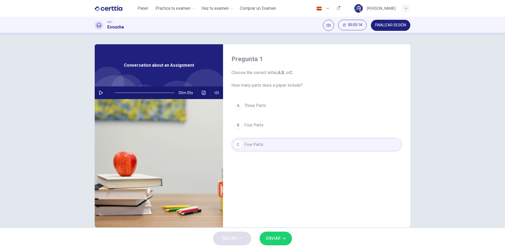
click at [281, 234] on button "ENVIAR" at bounding box center [276, 238] width 32 height 14
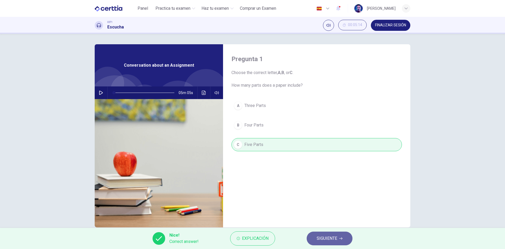
click at [321, 238] on span "SIGUIENTE" at bounding box center [327, 237] width 21 height 7
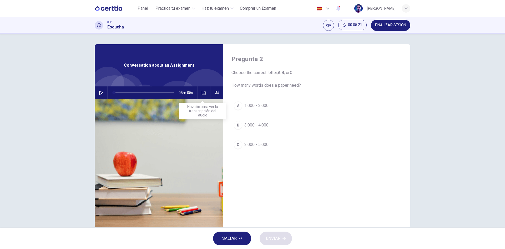
click at [200, 95] on button "Haz clic para ver la transcripción del audio" at bounding box center [204, 92] width 8 height 13
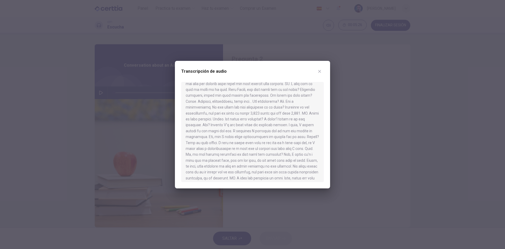
scroll to position [79, 0]
click at [319, 74] on button "button" at bounding box center [319, 71] width 8 height 8
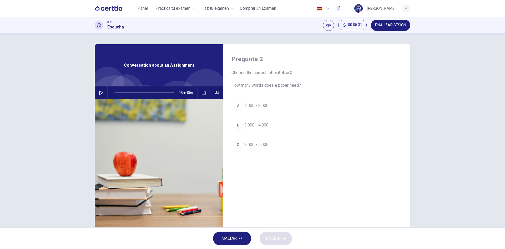
click at [255, 145] on span "3,000 - 5,000" at bounding box center [256, 144] width 24 height 6
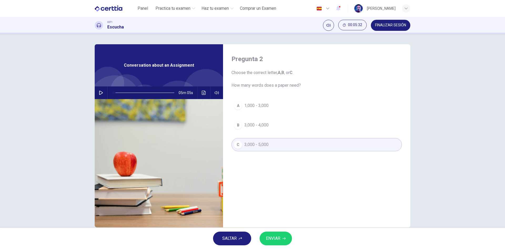
click at [275, 237] on span "ENVIAR" at bounding box center [273, 237] width 14 height 7
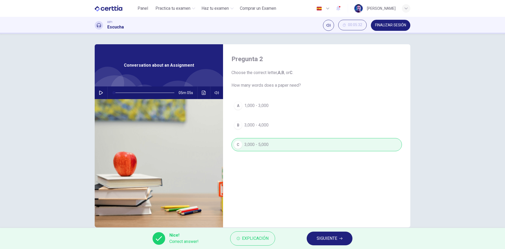
click at [320, 238] on span "SIGUIENTE" at bounding box center [327, 237] width 21 height 7
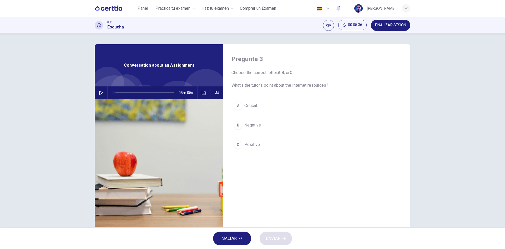
click at [253, 145] on span "Positive" at bounding box center [252, 144] width 16 height 6
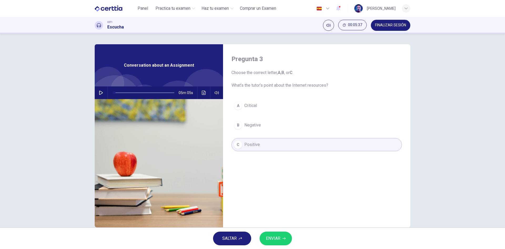
click at [274, 238] on span "ENVIAR" at bounding box center [273, 237] width 14 height 7
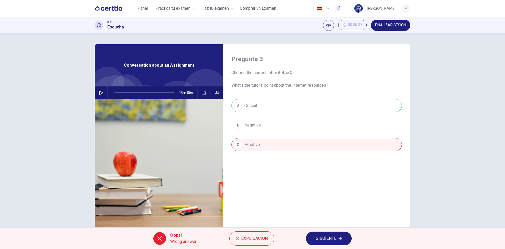
click at [323, 235] on span "SIGUIENTE" at bounding box center [326, 237] width 21 height 7
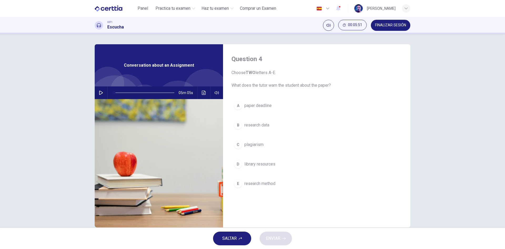
click at [268, 105] on span "paper deadline" at bounding box center [257, 105] width 27 height 6
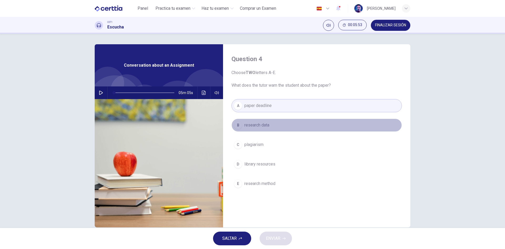
click at [263, 127] on span "research data" at bounding box center [256, 125] width 25 height 6
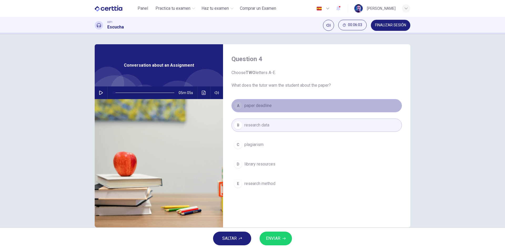
click at [262, 104] on span "paper deadline" at bounding box center [257, 105] width 27 height 6
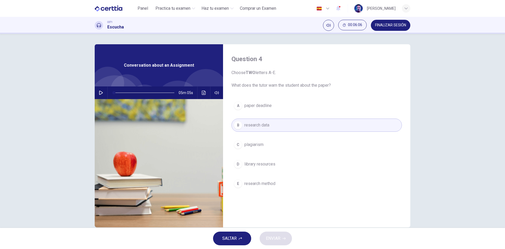
click at [258, 146] on span "plagiarism" at bounding box center [253, 144] width 19 height 6
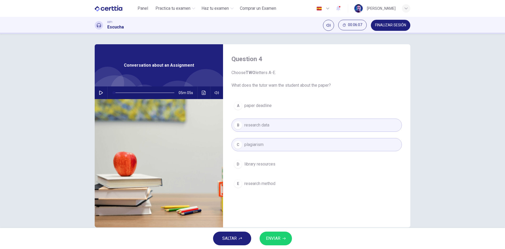
click at [286, 238] on button "ENVIAR" at bounding box center [276, 238] width 32 height 14
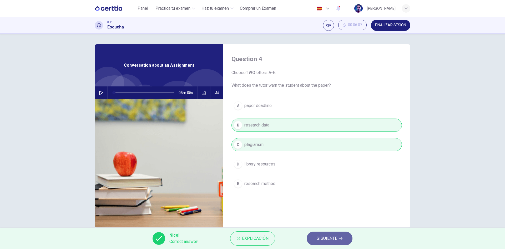
click at [337, 238] on span "SIGUIENTE" at bounding box center [327, 237] width 21 height 7
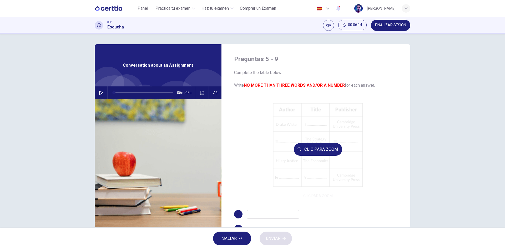
click at [321, 149] on button "Clic para zoom" at bounding box center [318, 149] width 48 height 13
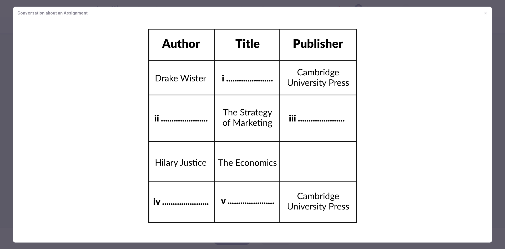
click at [231, 75] on img at bounding box center [252, 125] width 479 height 213
click at [487, 15] on icon "button" at bounding box center [486, 13] width 4 height 4
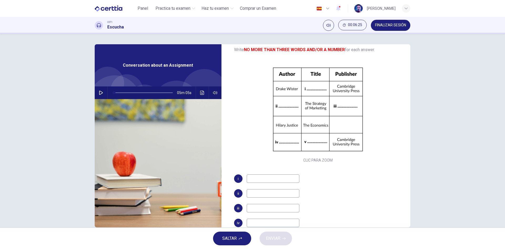
scroll to position [26, 0]
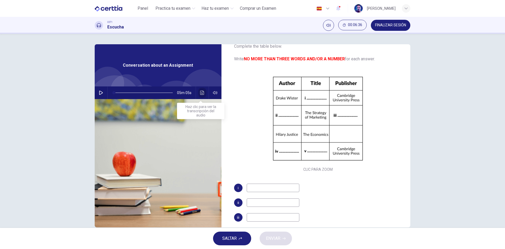
click at [200, 92] on icon "Haz clic para ver la transcripción del audio" at bounding box center [202, 92] width 4 height 4
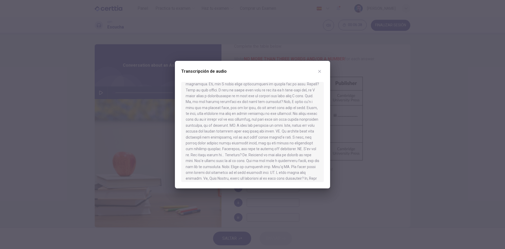
scroll to position [198, 0]
click at [320, 71] on icon "button" at bounding box center [319, 71] width 3 height 3
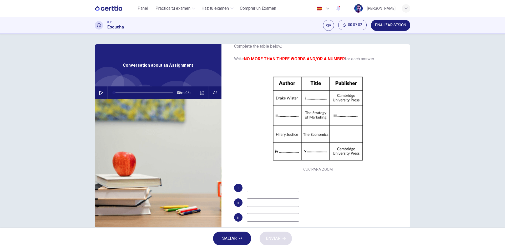
scroll to position [53, 0]
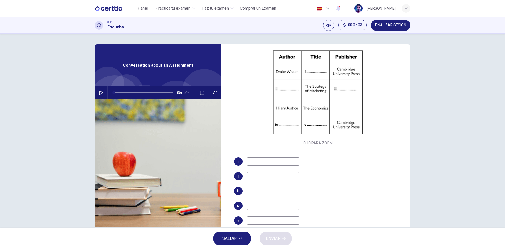
click at [275, 191] on input at bounding box center [273, 191] width 53 height 8
type input "**********"
click at [200, 94] on icon "Haz clic para ver la transcripción del audio" at bounding box center [202, 92] width 4 height 4
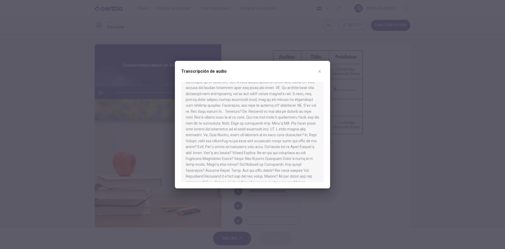
scroll to position [158, 0]
drag, startPoint x: 268, startPoint y: 65, endPoint x: 133, endPoint y: 65, distance: 134.7
click at [133, 65] on div "Transcripción de audio" at bounding box center [252, 124] width 505 height 249
click at [319, 74] on button "button" at bounding box center [319, 71] width 8 height 8
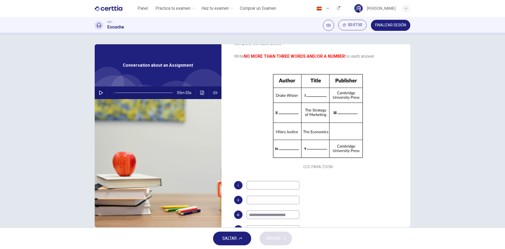
scroll to position [0, 0]
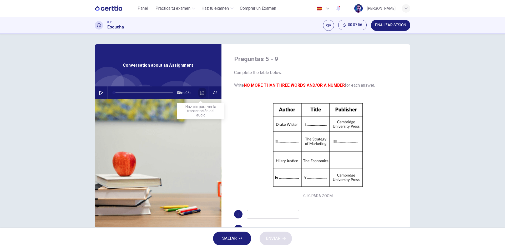
click at [199, 90] on button "Haz clic para ver la transcripción del audio" at bounding box center [202, 92] width 8 height 13
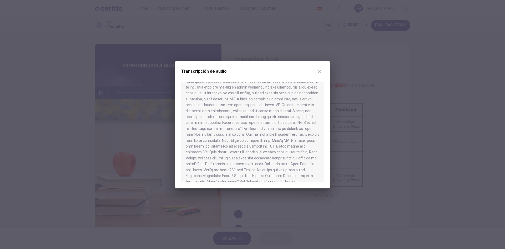
scroll to position [158, 0]
click at [320, 72] on icon "button" at bounding box center [320, 71] width 4 height 4
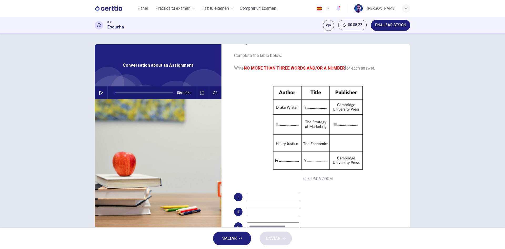
scroll to position [26, 0]
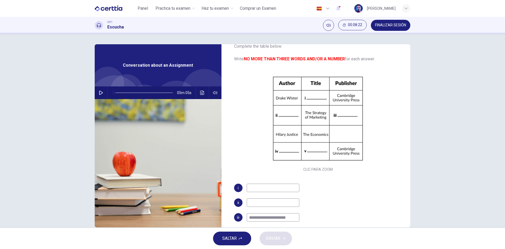
click at [270, 192] on div "**********" at bounding box center [318, 222] width 168 height 78
click at [266, 190] on input at bounding box center [273, 187] width 53 height 8
type input "**********"
click at [203, 94] on icon "Haz clic para ver la transcripción del audio" at bounding box center [202, 92] width 4 height 4
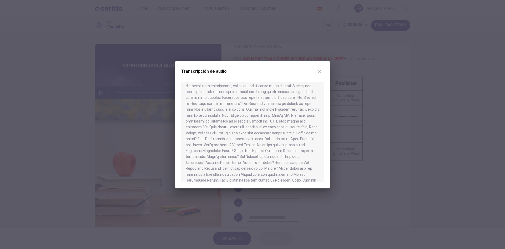
scroll to position [158, 0]
click at [372, 173] on div at bounding box center [252, 124] width 505 height 249
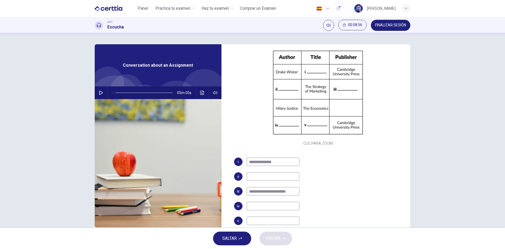
scroll to position [53, 0]
click at [267, 175] on input at bounding box center [273, 176] width 53 height 8
type input "**********"
click at [263, 189] on input "**********" at bounding box center [273, 191] width 53 height 8
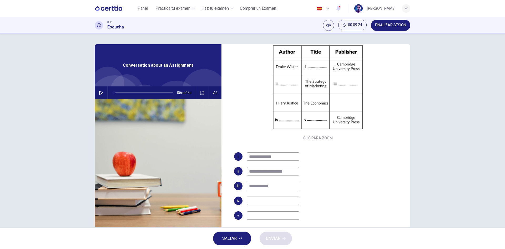
scroll to position [61, 0]
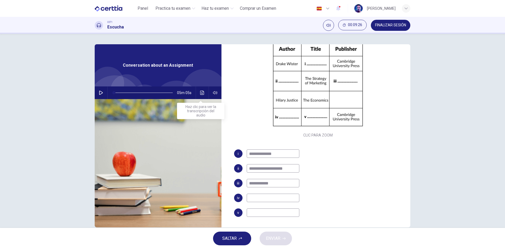
type input "**********"
click at [203, 95] on button "Haz clic para ver la transcripción del audio" at bounding box center [202, 92] width 8 height 13
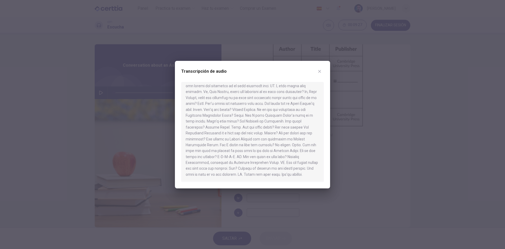
scroll to position [198, 0]
click at [319, 70] on icon "button" at bounding box center [319, 71] width 3 height 3
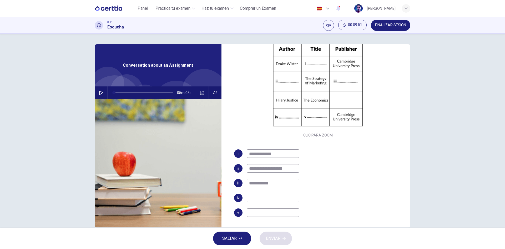
click at [262, 217] on div "**********" at bounding box center [318, 188] width 168 height 78
click at [248, 213] on input at bounding box center [273, 212] width 53 height 8
type input "**********"
click at [260, 198] on input at bounding box center [273, 197] width 53 height 8
click at [203, 91] on button "Haz clic para ver la transcripción del audio" at bounding box center [202, 92] width 8 height 13
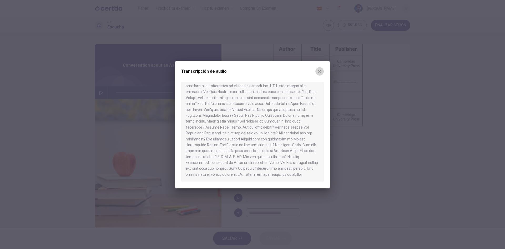
click at [323, 73] on button "button" at bounding box center [319, 71] width 8 height 8
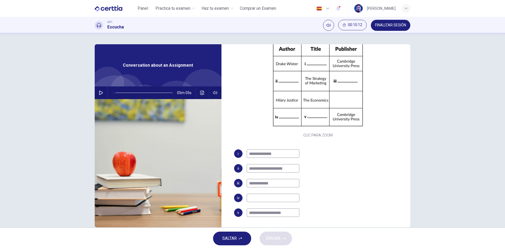
click at [271, 197] on input at bounding box center [273, 197] width 53 height 8
type input "**********"
click at [275, 238] on span "ENVIAR" at bounding box center [273, 237] width 14 height 7
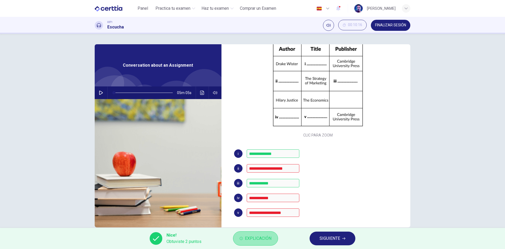
click at [257, 237] on span "Explicación" at bounding box center [258, 237] width 27 height 7
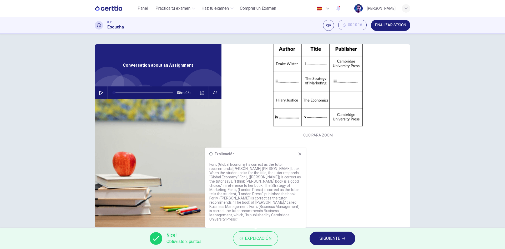
click at [296, 160] on div "Explicación For i, (Global Economy) is correct as the tutor recommends Drake Wi…" at bounding box center [255, 187] width 101 height 80
click at [296, 156] on div "Explicación" at bounding box center [255, 154] width 93 height 4
click at [299, 156] on icon at bounding box center [300, 154] width 4 height 4
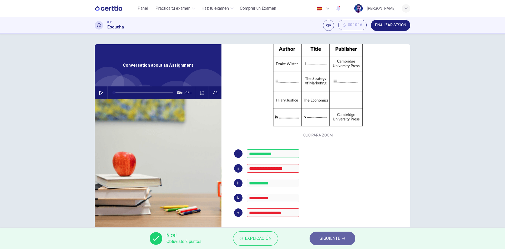
click at [325, 238] on span "SIGUIENTE" at bounding box center [330, 237] width 21 height 7
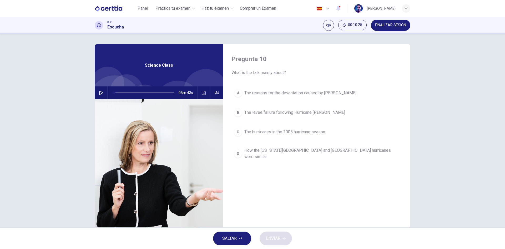
click at [100, 93] on icon "button" at bounding box center [101, 92] width 4 height 4
click at [200, 93] on button "Haz clic para ver la transcripción del audio" at bounding box center [204, 92] width 8 height 13
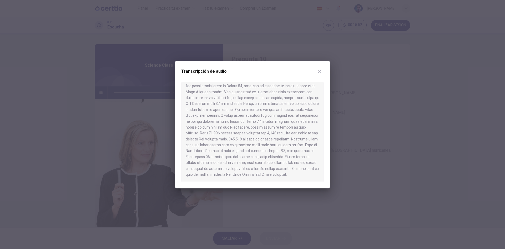
scroll to position [215, 0]
click at [319, 73] on icon "button" at bounding box center [320, 71] width 4 height 4
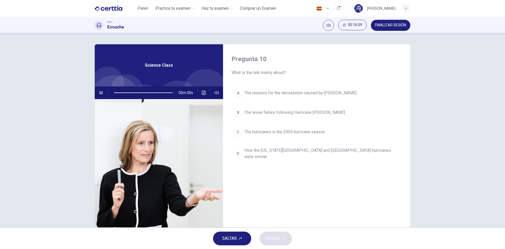
type input "*"
click at [295, 132] on span "The hurricanes in the 2005 hurricane season" at bounding box center [284, 132] width 81 height 6
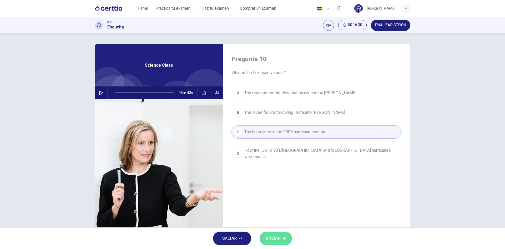
click at [275, 237] on span "ENVIAR" at bounding box center [273, 237] width 14 height 7
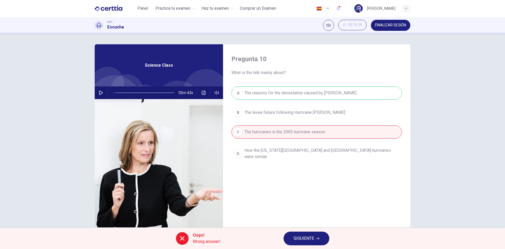
click at [293, 91] on div "A The reasons for the devastation caused by Katrina B The levee failure followi…" at bounding box center [317, 129] width 170 height 86
click at [310, 236] on span "SIGUIENTE" at bounding box center [304, 237] width 21 height 7
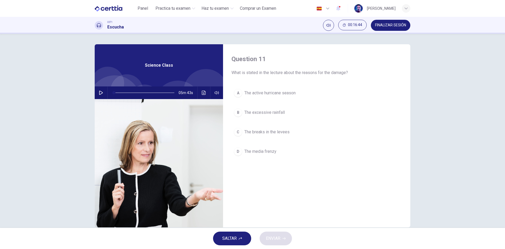
click at [270, 112] on span "The excessive rainfall" at bounding box center [264, 112] width 41 height 6
click at [275, 92] on span "The active hurricane season" at bounding box center [269, 93] width 51 height 6
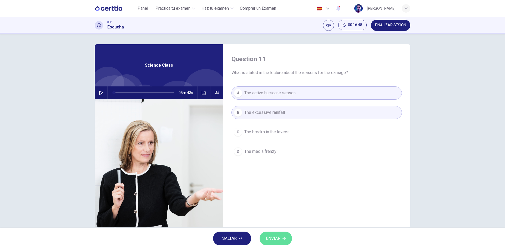
click at [274, 232] on button "ENVIAR" at bounding box center [276, 238] width 32 height 14
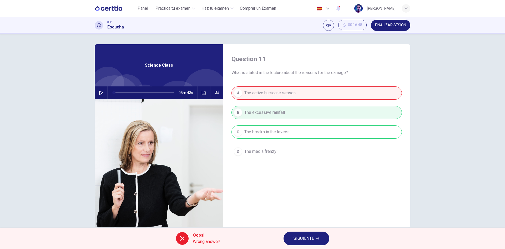
click at [284, 97] on div "A The active hurricane season B The excessive rainfall C The breaks in the leve…" at bounding box center [317, 127] width 170 height 82
click at [286, 136] on div "A The active hurricane season B The excessive rainfall C The breaks in the leve…" at bounding box center [317, 127] width 170 height 82
click at [308, 243] on button "SIGUIENTE" at bounding box center [307, 238] width 46 height 14
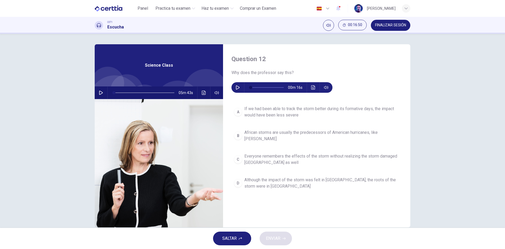
click at [242, 88] on div "00m 16s" at bounding box center [282, 87] width 101 height 11
click at [239, 87] on button "button" at bounding box center [238, 87] width 8 height 11
click at [310, 85] on button "Haz clic para ver la transcripción del audio" at bounding box center [313, 87] width 8 height 11
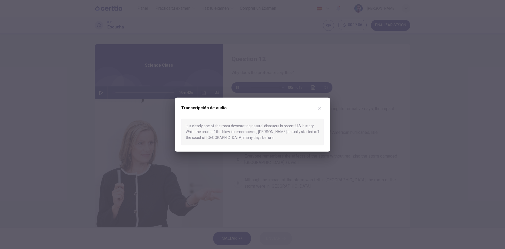
click at [321, 109] on icon "button" at bounding box center [320, 108] width 4 height 4
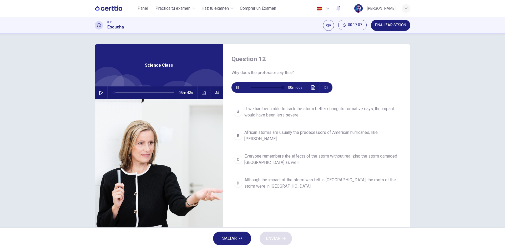
type input "*"
click at [312, 87] on icon "Haz clic para ver la transcripción del audio" at bounding box center [313, 87] width 4 height 4
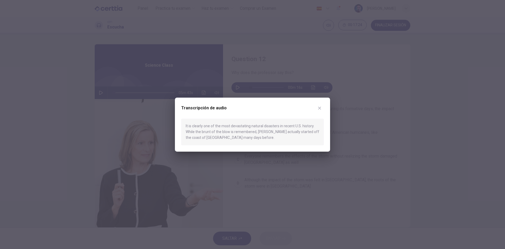
click at [320, 110] on icon "button" at bounding box center [320, 108] width 4 height 4
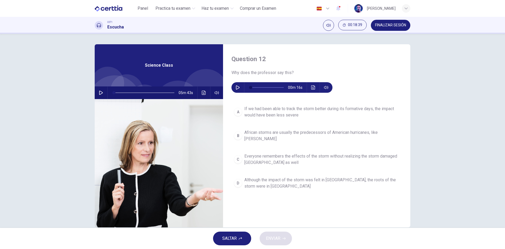
click at [268, 134] on span "African storms are usually the predecessors of American hurricanes, like Katrina" at bounding box center [321, 135] width 155 height 13
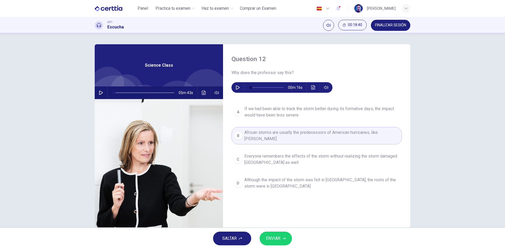
click at [277, 240] on span "ENVIAR" at bounding box center [273, 237] width 14 height 7
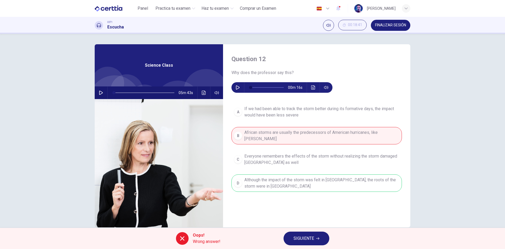
click at [282, 179] on div "A If we had been able to track the storm better during its formative days, the …" at bounding box center [317, 152] width 170 height 99
click at [304, 236] on span "SIGUIENTE" at bounding box center [304, 237] width 21 height 7
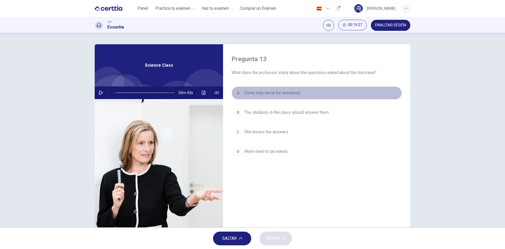
click at [262, 95] on span "Some may never be answered" at bounding box center [272, 93] width 56 height 6
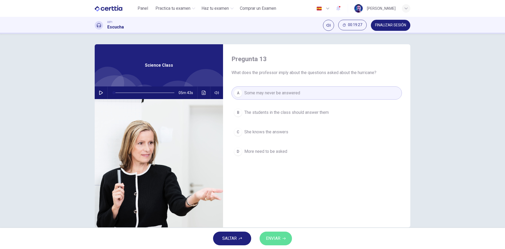
click at [279, 245] on button "ENVIAR" at bounding box center [276, 238] width 32 height 14
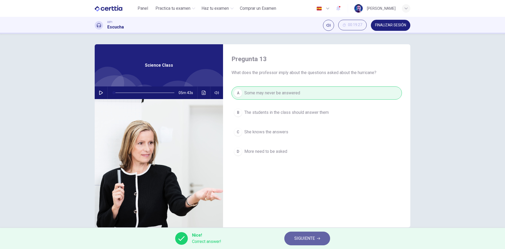
click at [304, 238] on span "SIGUIENTE" at bounding box center [304, 237] width 21 height 7
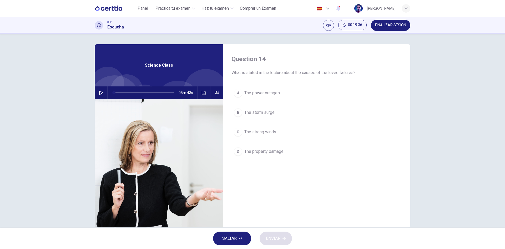
click at [272, 130] on span "The strong winds" at bounding box center [260, 132] width 32 height 6
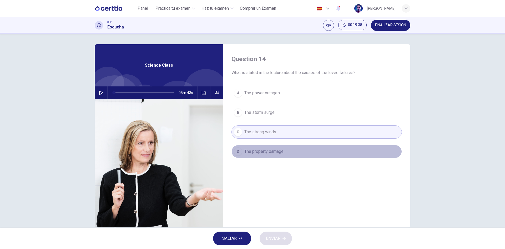
click at [265, 153] on span "The property damage" at bounding box center [263, 151] width 39 height 6
click at [278, 153] on span "The property damage" at bounding box center [263, 151] width 39 height 6
click at [266, 151] on span "The property damage" at bounding box center [263, 151] width 39 height 6
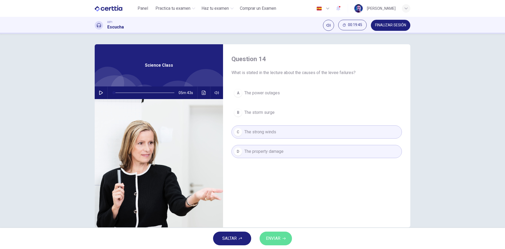
click at [286, 237] on button "ENVIAR" at bounding box center [276, 238] width 32 height 14
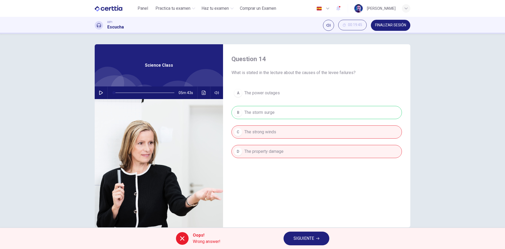
click at [308, 237] on span "SIGUIENTE" at bounding box center [304, 237] width 21 height 7
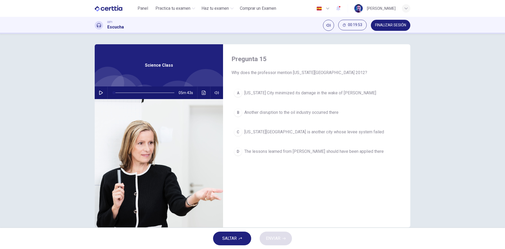
click at [293, 113] on span "Another disruption to the oil industry occurred there" at bounding box center [291, 112] width 94 height 6
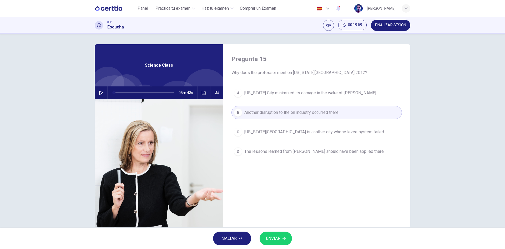
click at [274, 243] on button "ENVIAR" at bounding box center [276, 238] width 32 height 14
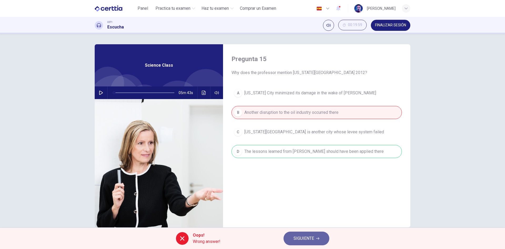
click at [304, 236] on span "SIGUIENTE" at bounding box center [304, 237] width 21 height 7
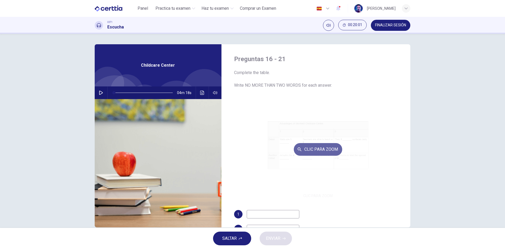
click at [294, 152] on button "Clic para zoom" at bounding box center [318, 149] width 48 height 13
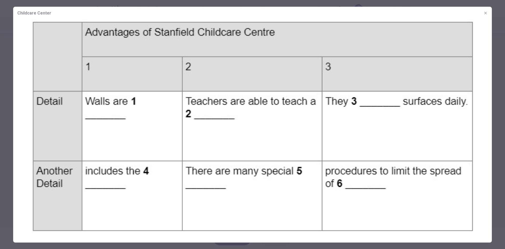
click at [485, 10] on button "button" at bounding box center [485, 13] width 8 height 8
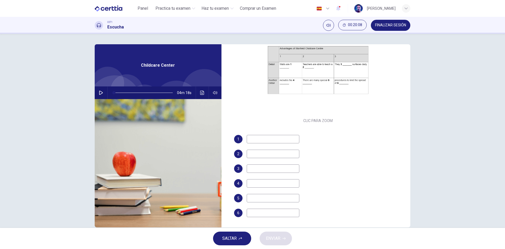
scroll to position [75, 0]
click at [278, 140] on input at bounding box center [273, 138] width 53 height 8
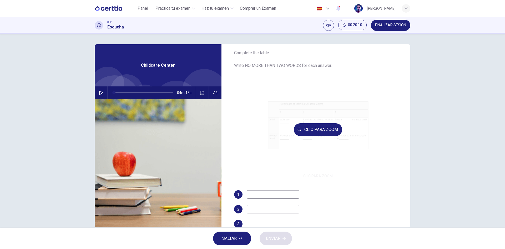
scroll to position [0, 0]
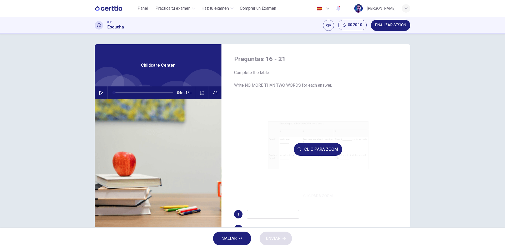
click at [309, 139] on div "Clic para zoom" at bounding box center [318, 149] width 168 height 100
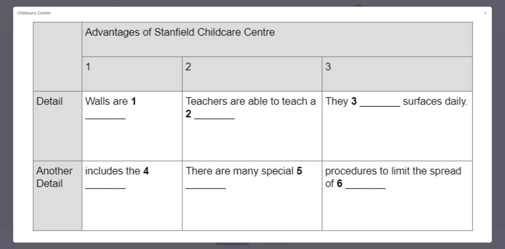
click at [485, 10] on button "button" at bounding box center [485, 13] width 8 height 8
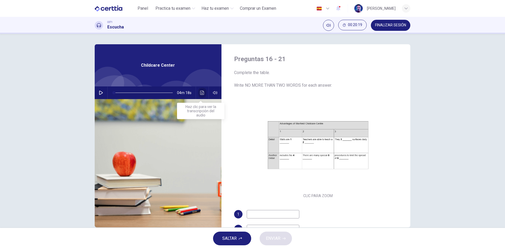
click at [200, 94] on icon "Haz clic para ver la transcripción del audio" at bounding box center [202, 92] width 4 height 4
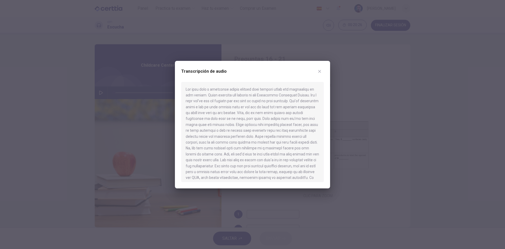
click at [318, 71] on icon "button" at bounding box center [320, 71] width 4 height 4
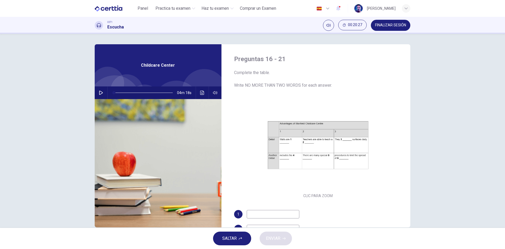
click at [398, 22] on button "FINALIZAR SESIÓN" at bounding box center [390, 25] width 39 height 11
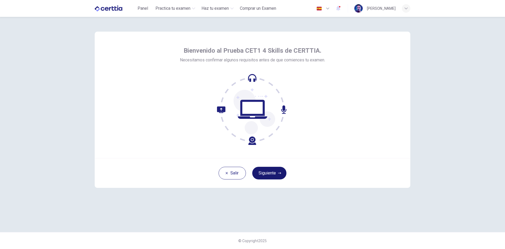
click at [273, 170] on button "Siguiente" at bounding box center [269, 173] width 34 height 13
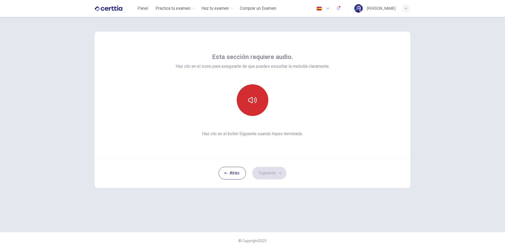
click at [259, 106] on button "button" at bounding box center [253, 100] width 32 height 32
click at [274, 172] on button "Siguiente" at bounding box center [269, 173] width 34 height 13
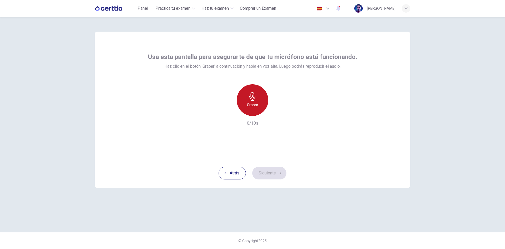
click at [252, 104] on h6 "Grabar" at bounding box center [252, 105] width 11 height 6
click at [272, 172] on button "Siguiente" at bounding box center [269, 173] width 34 height 13
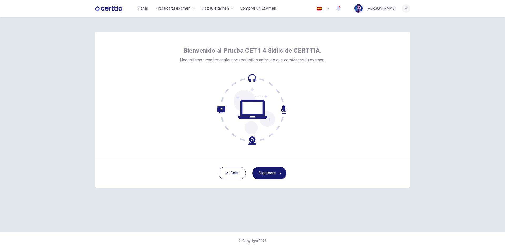
click at [274, 176] on button "Siguiente" at bounding box center [269, 173] width 34 height 13
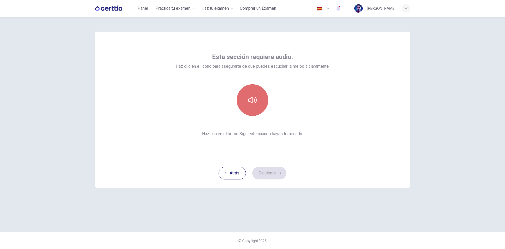
click at [266, 98] on button "button" at bounding box center [253, 100] width 32 height 32
click at [277, 171] on button "Siguiente" at bounding box center [269, 173] width 34 height 13
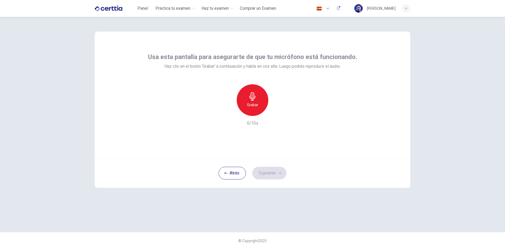
click at [250, 97] on icon "button" at bounding box center [252, 96] width 8 height 8
click at [256, 176] on button "Siguiente" at bounding box center [269, 173] width 34 height 13
